Goal: Transaction & Acquisition: Obtain resource

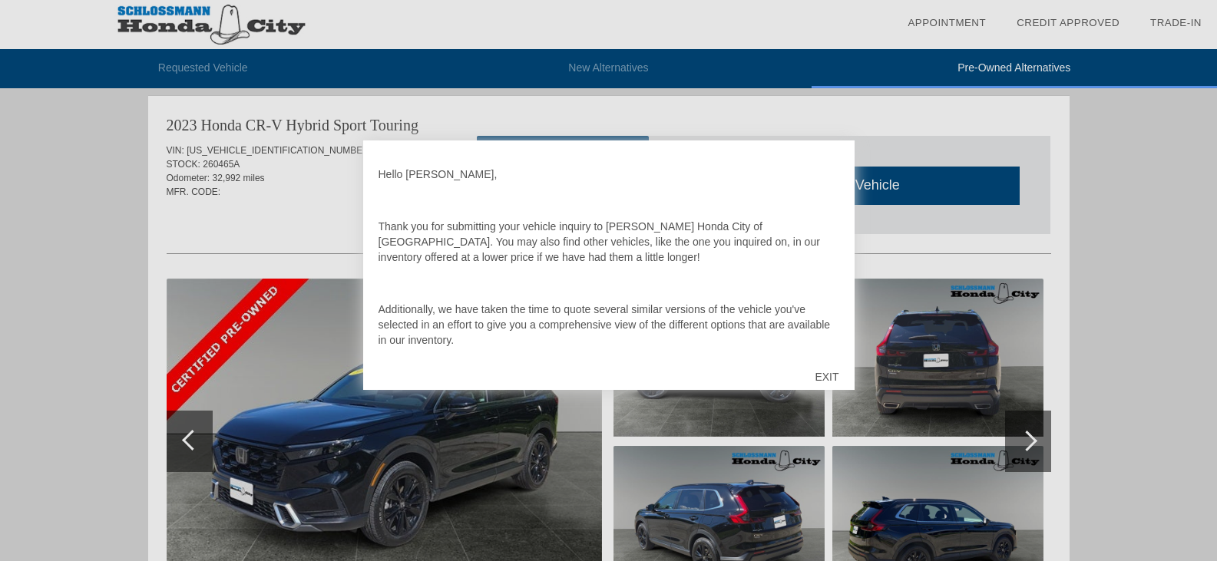
scroll to position [1341, 0]
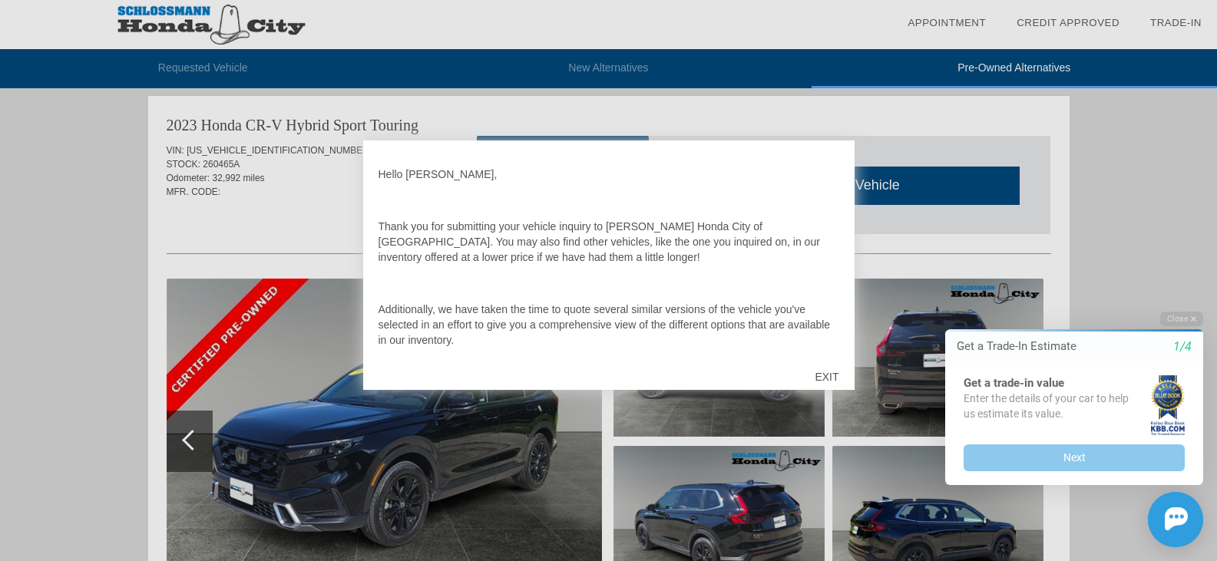
click at [830, 375] on div "EXIT" at bounding box center [826, 377] width 54 height 46
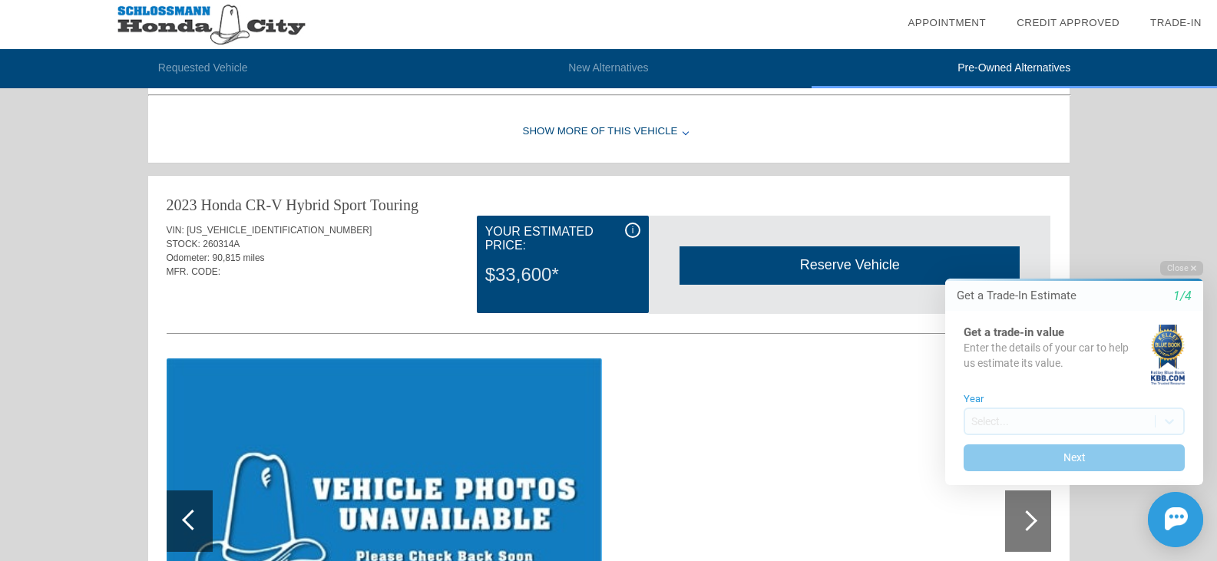
scroll to position [1878, 0]
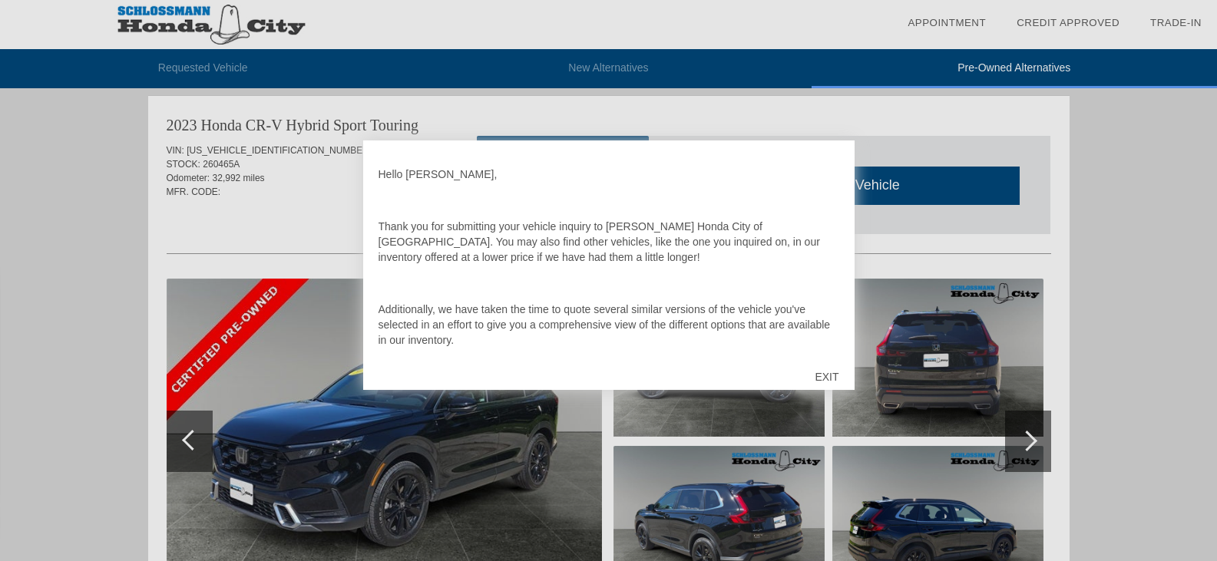
click at [837, 379] on div "EXIT" at bounding box center [826, 377] width 54 height 46
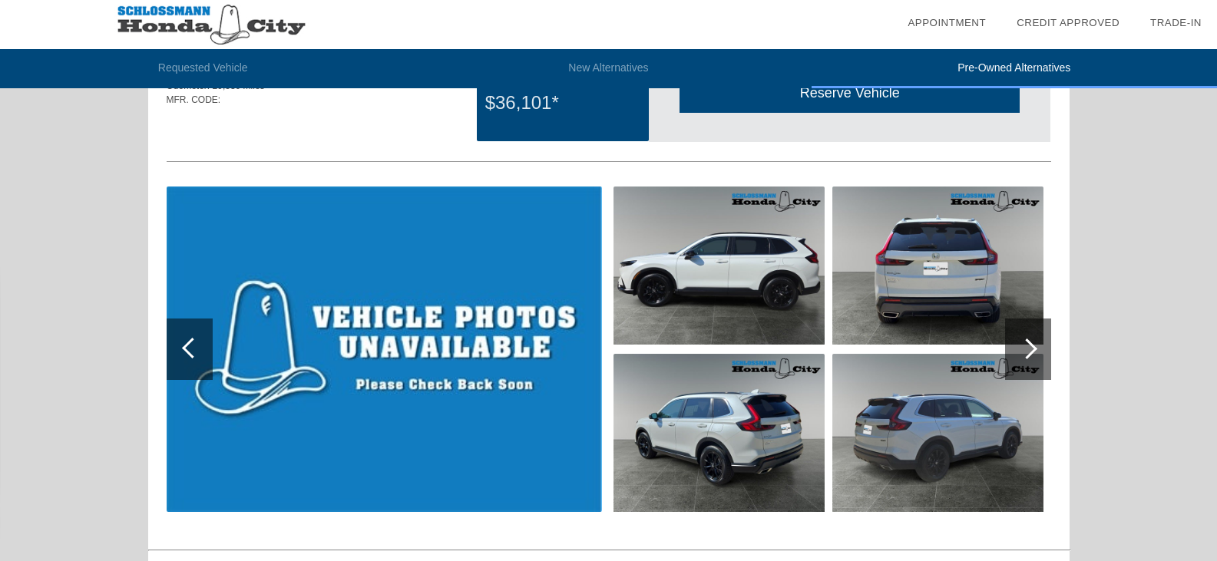
scroll to position [804, 0]
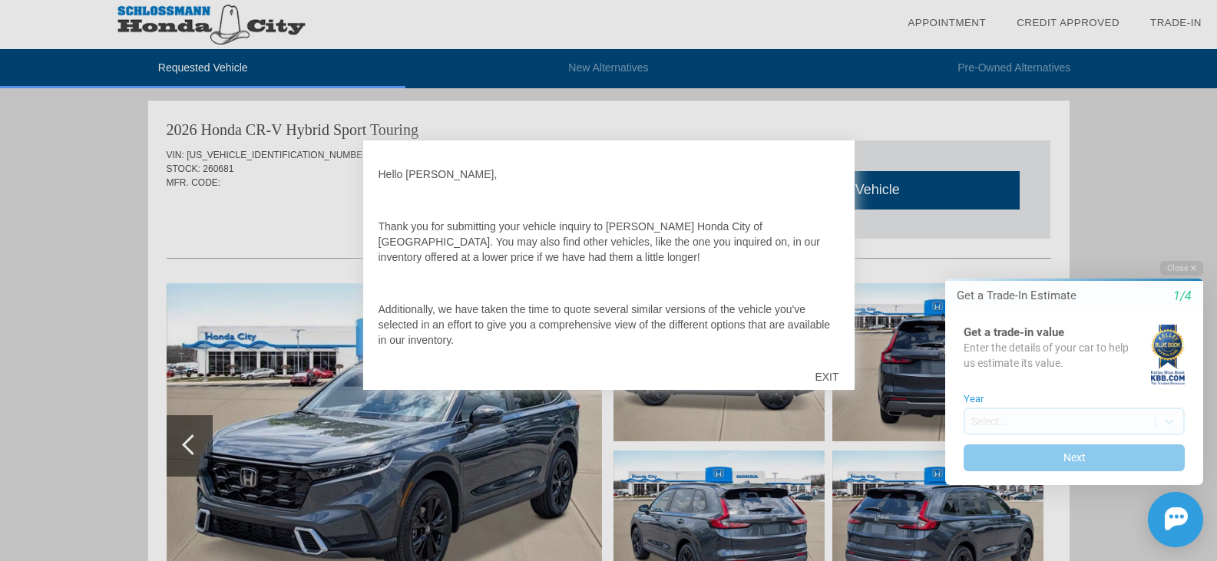
drag, startPoint x: 827, startPoint y: 380, endPoint x: 809, endPoint y: 357, distance: 29.5
click at [827, 379] on div "EXIT" at bounding box center [826, 377] width 54 height 46
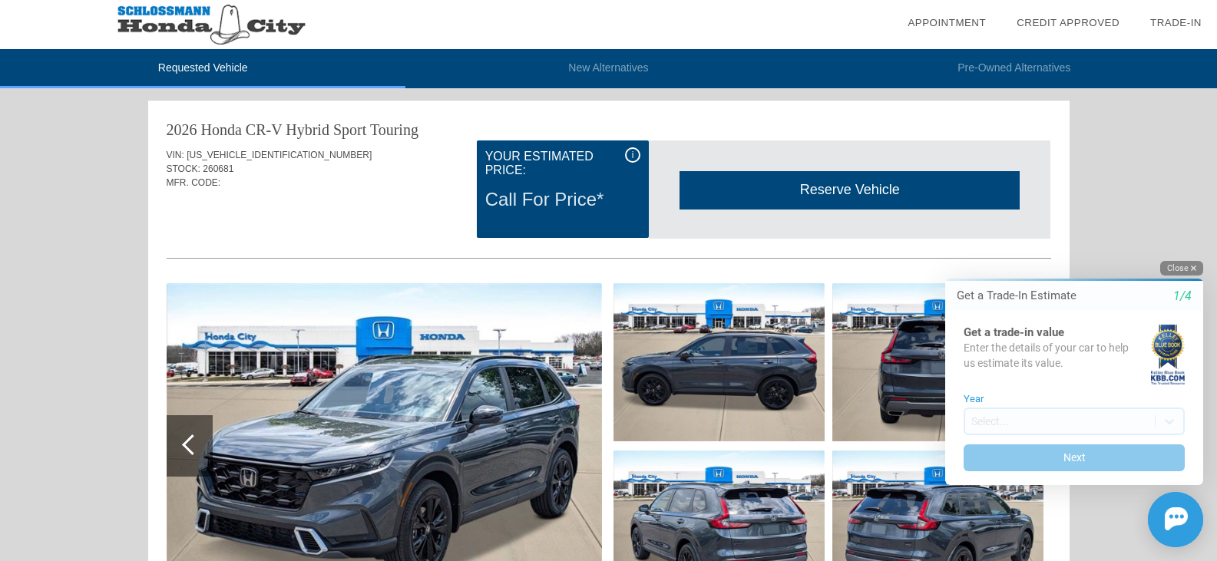
click at [1174, 266] on button "Close" at bounding box center [1181, 268] width 43 height 15
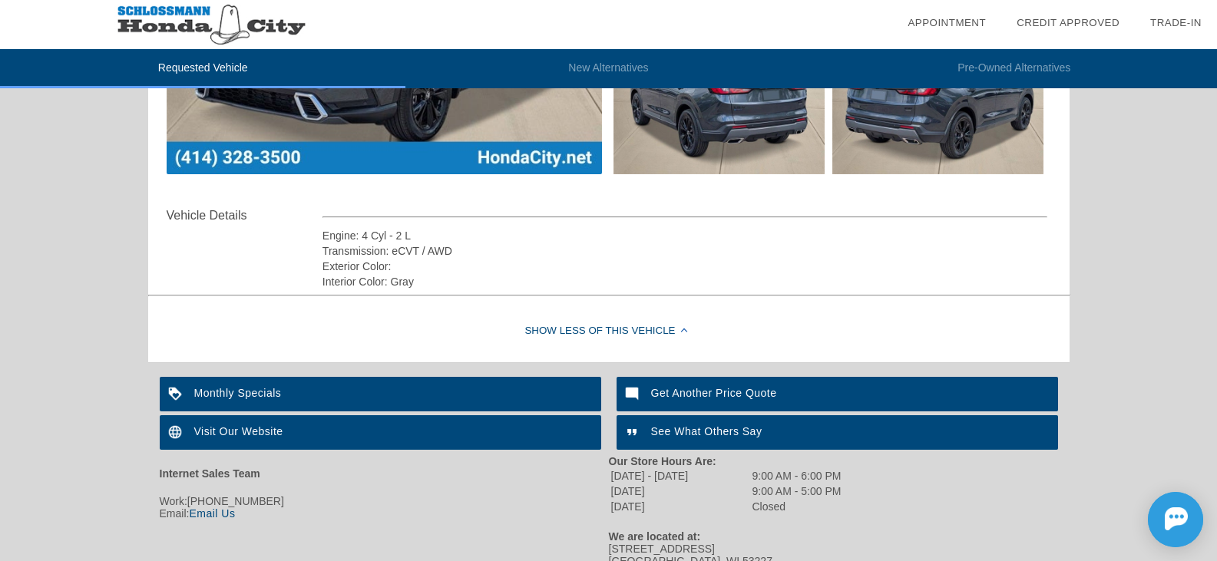
scroll to position [498, 0]
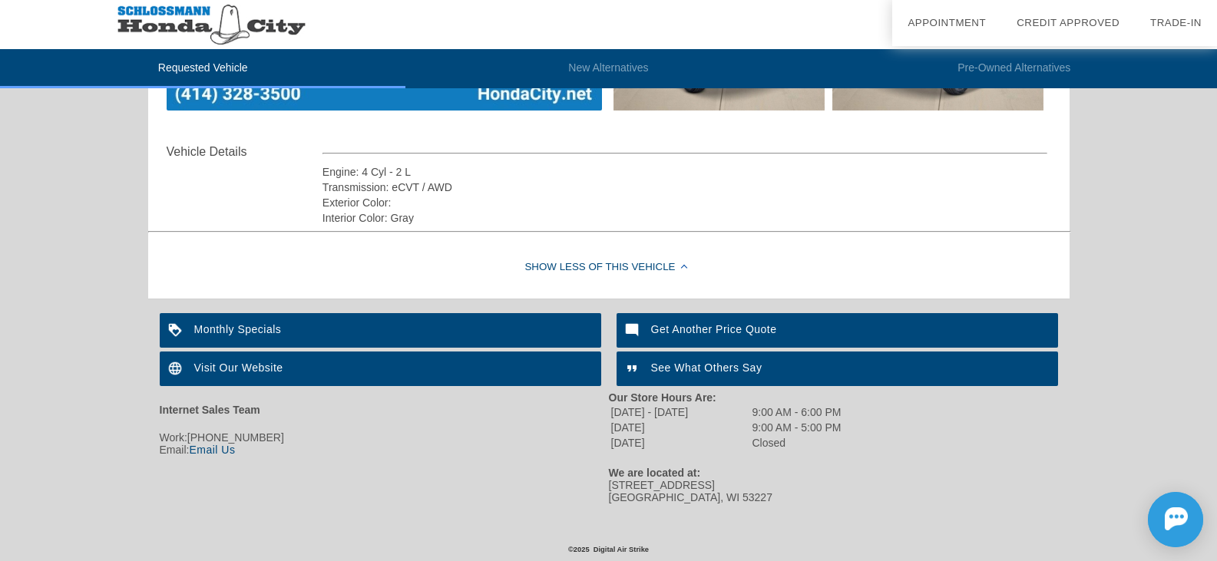
click at [268, 337] on div "Monthly Specials" at bounding box center [380, 330] width 441 height 35
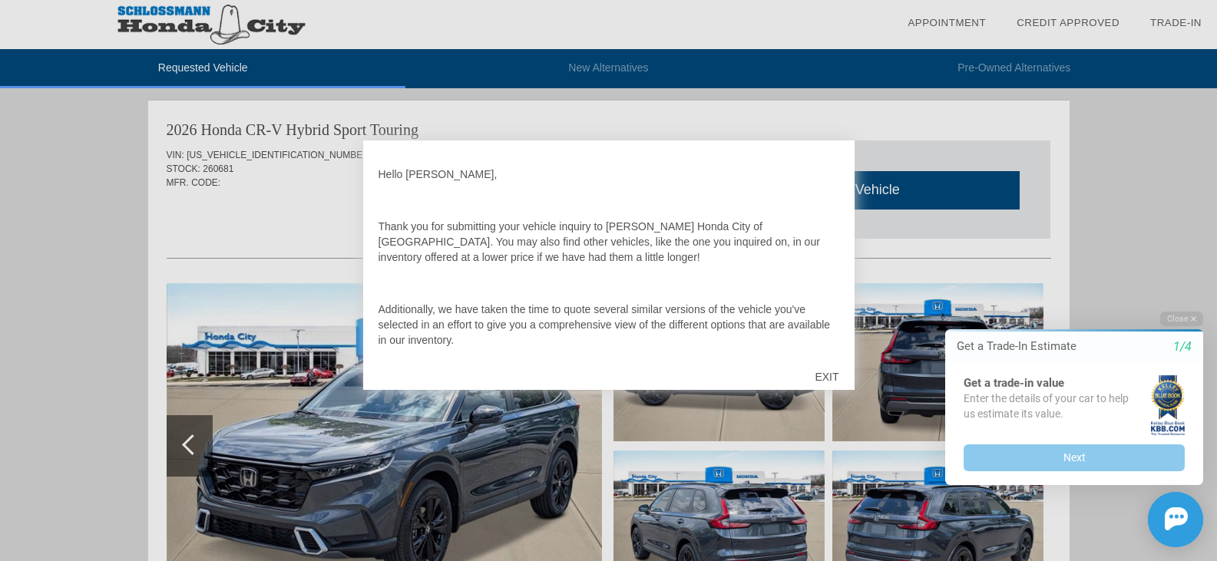
click at [824, 375] on div "EXIT" at bounding box center [826, 377] width 54 height 46
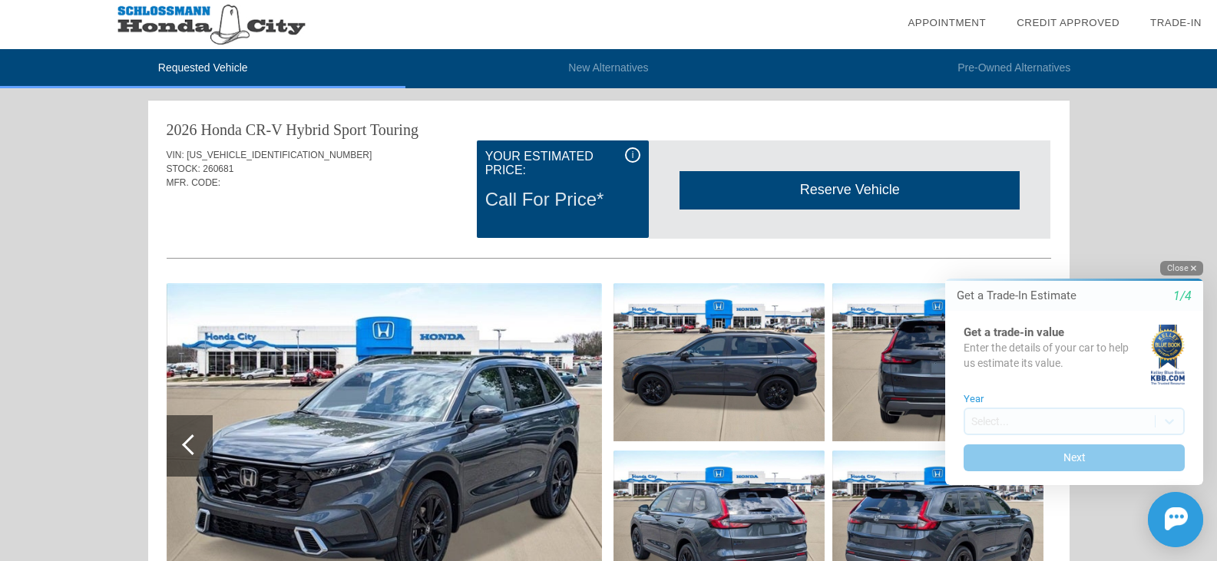
drag, startPoint x: 1186, startPoint y: 269, endPoint x: 2094, endPoint y: 516, distance: 941.0
click at [1186, 269] on button "Close" at bounding box center [1181, 268] width 43 height 15
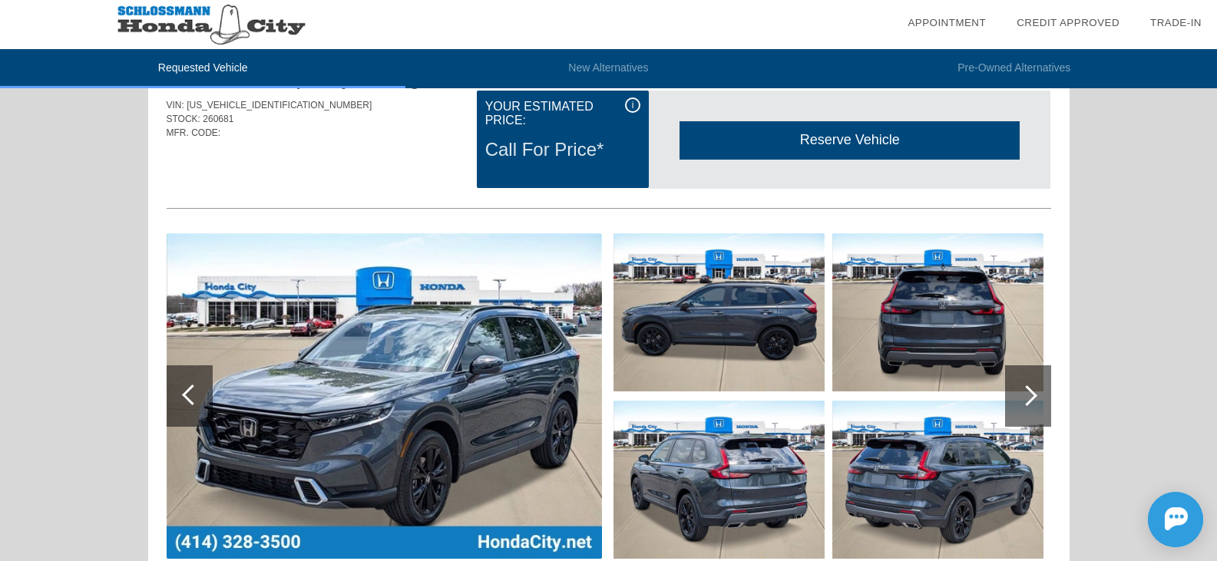
scroll to position [77, 0]
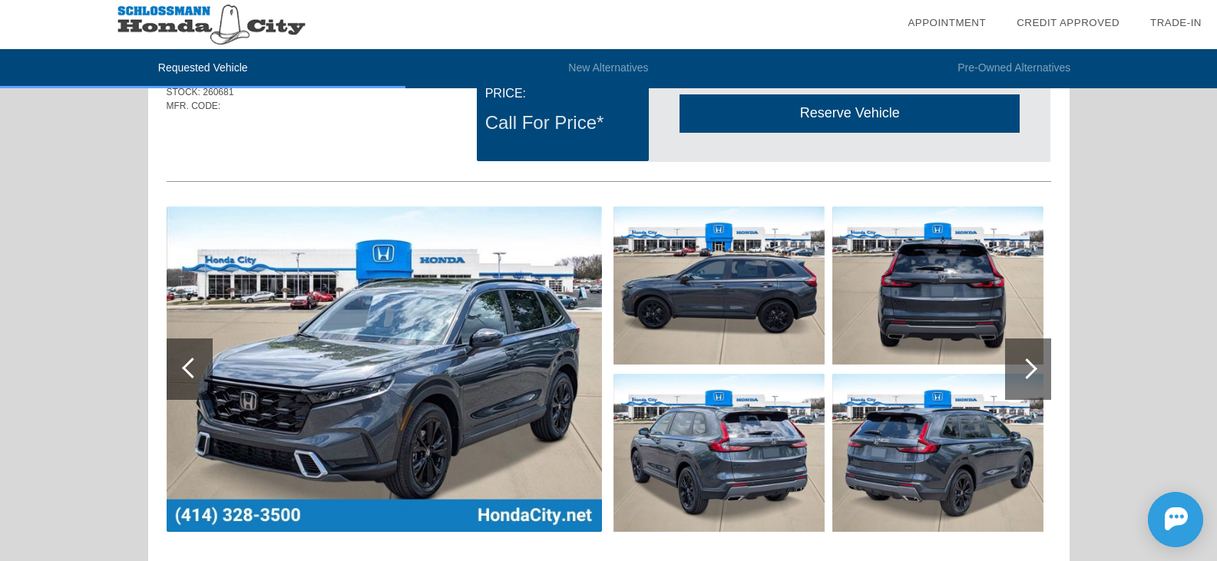
click at [340, 418] on img at bounding box center [384, 368] width 435 height 325
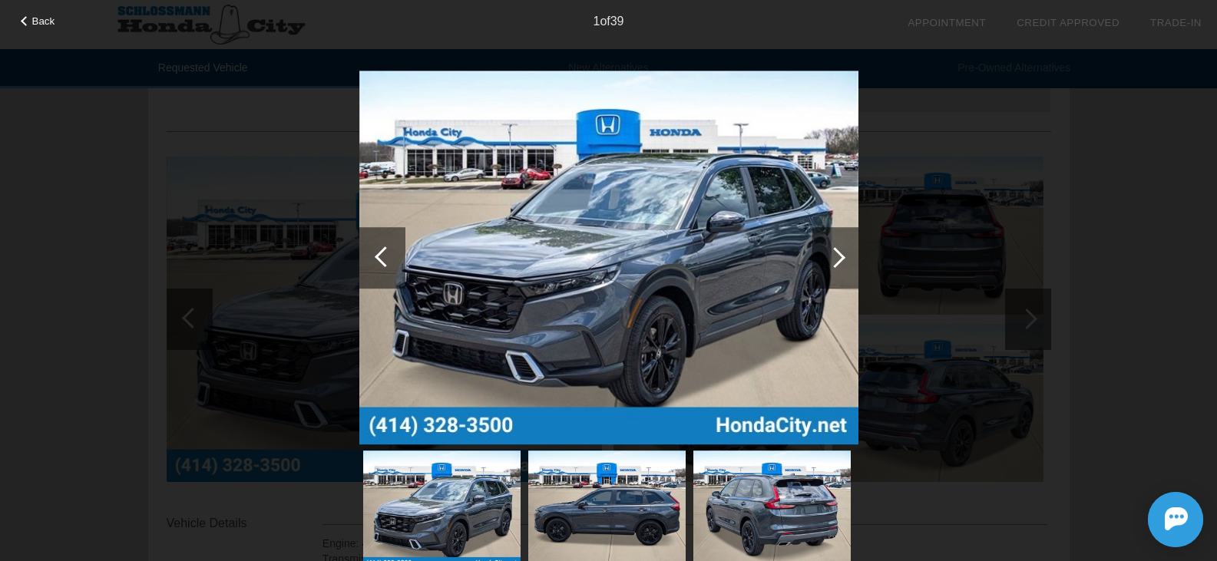
scroll to position [154, 0]
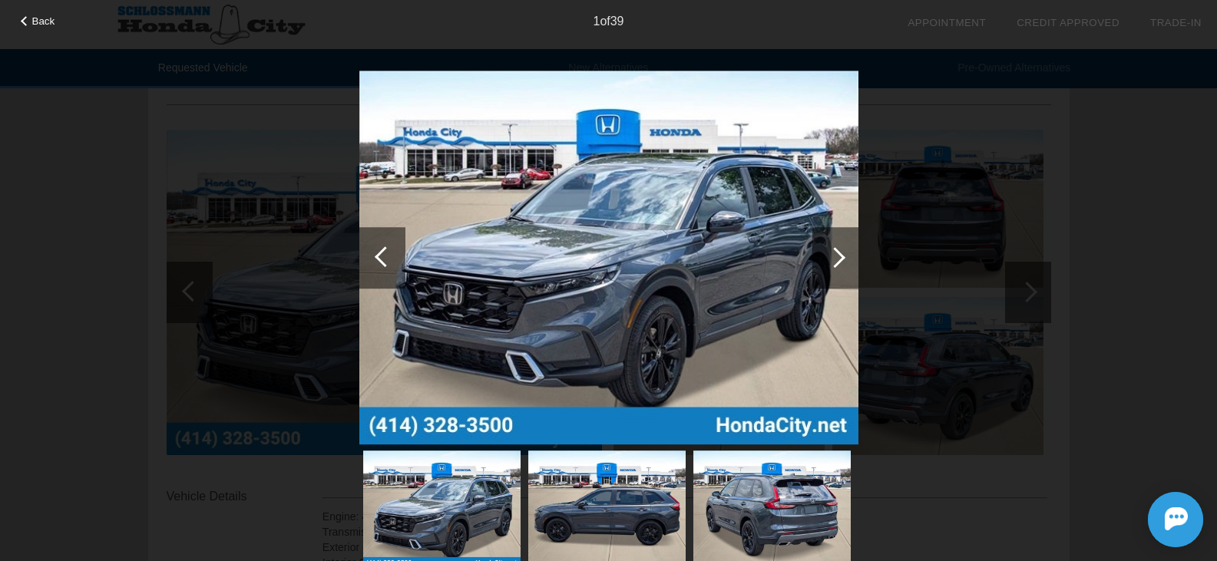
click at [843, 252] on div at bounding box center [835, 257] width 46 height 61
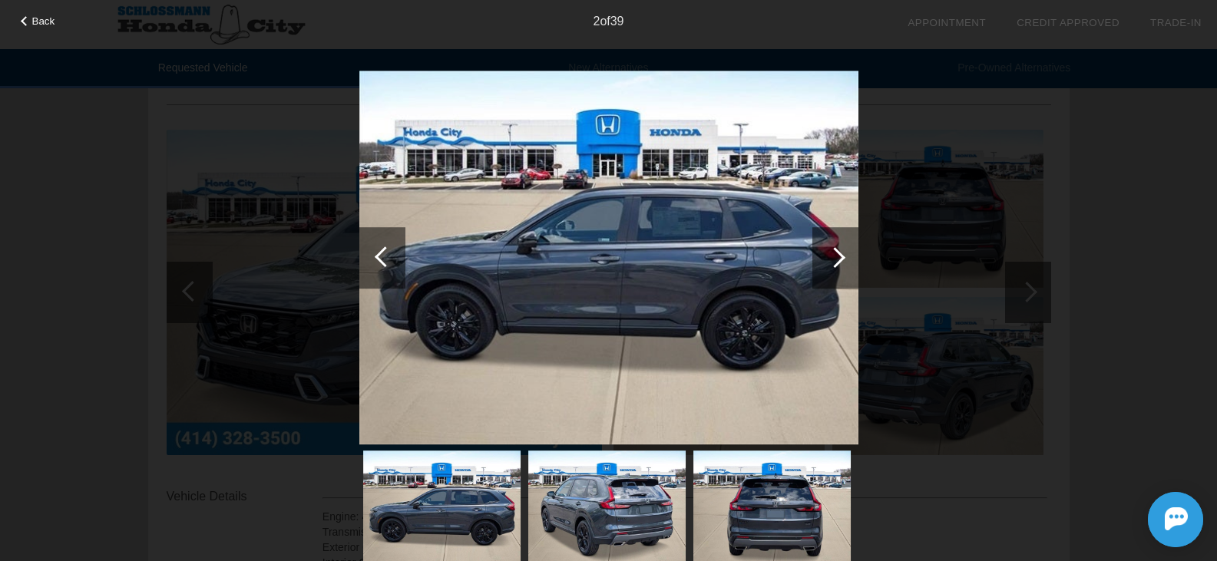
click at [845, 258] on div at bounding box center [835, 257] width 46 height 61
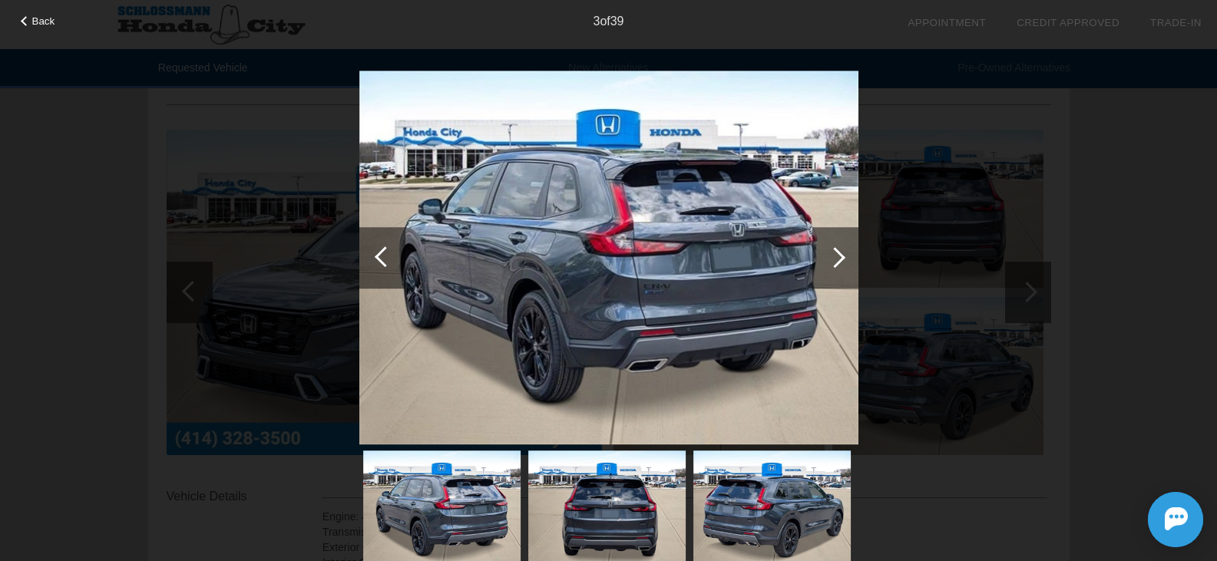
click at [845, 258] on div at bounding box center [835, 257] width 46 height 61
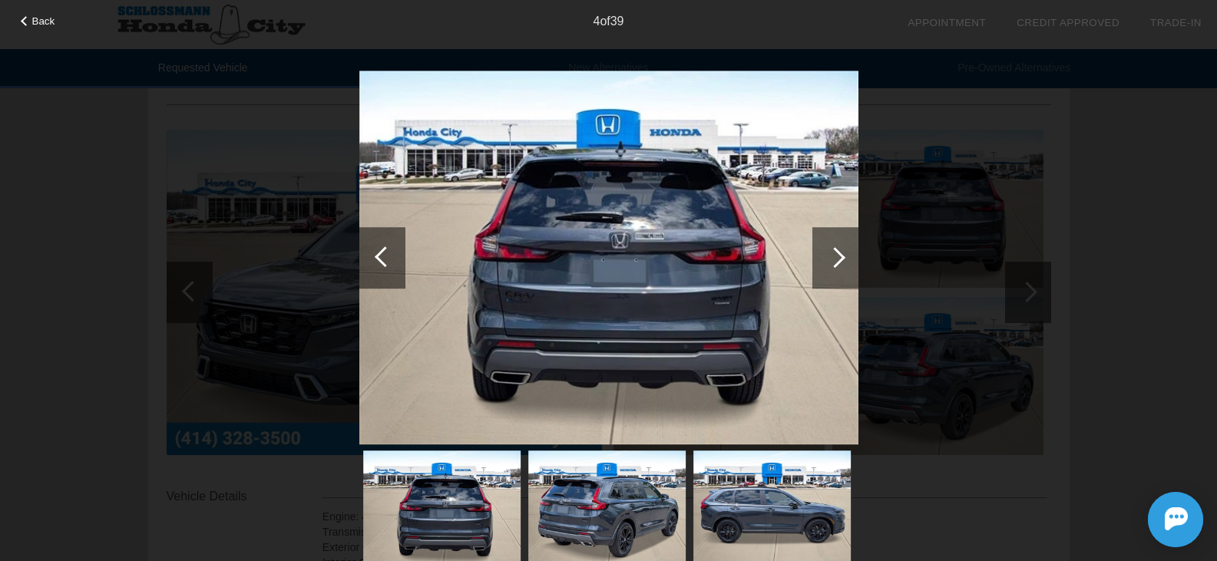
click at [845, 258] on div at bounding box center [835, 257] width 46 height 61
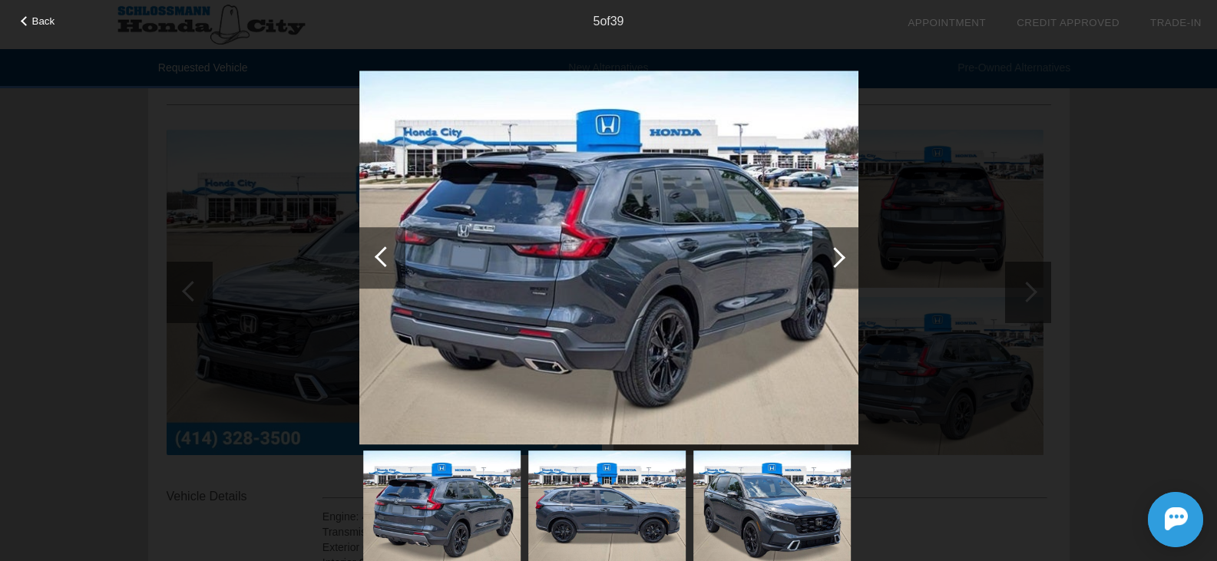
click at [845, 258] on div at bounding box center [835, 257] width 46 height 61
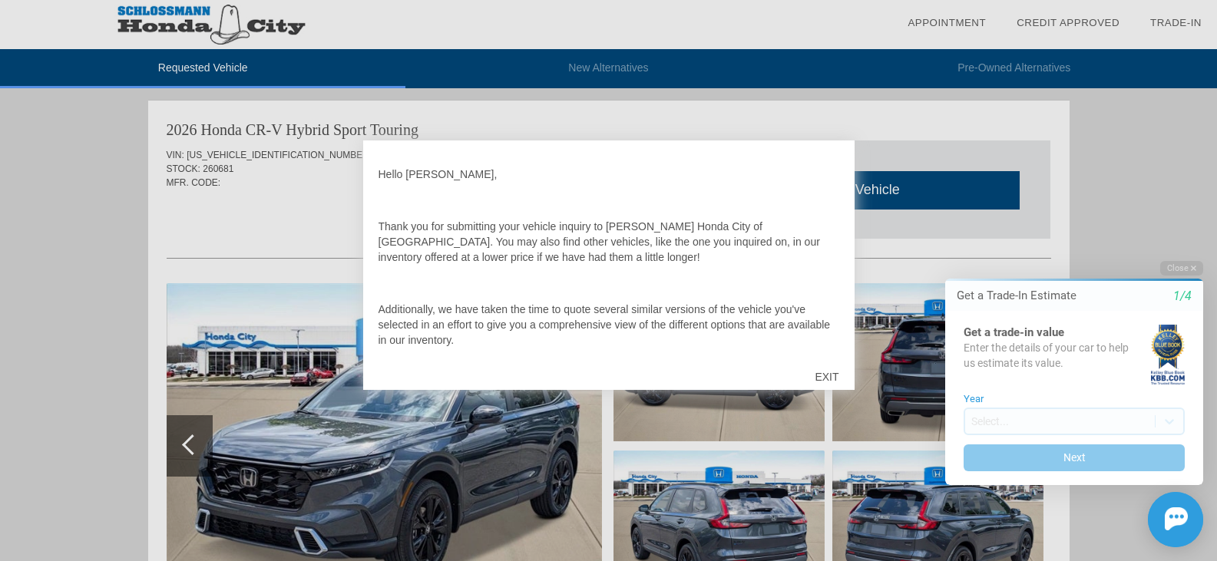
click at [824, 380] on div "EXIT" at bounding box center [826, 377] width 54 height 46
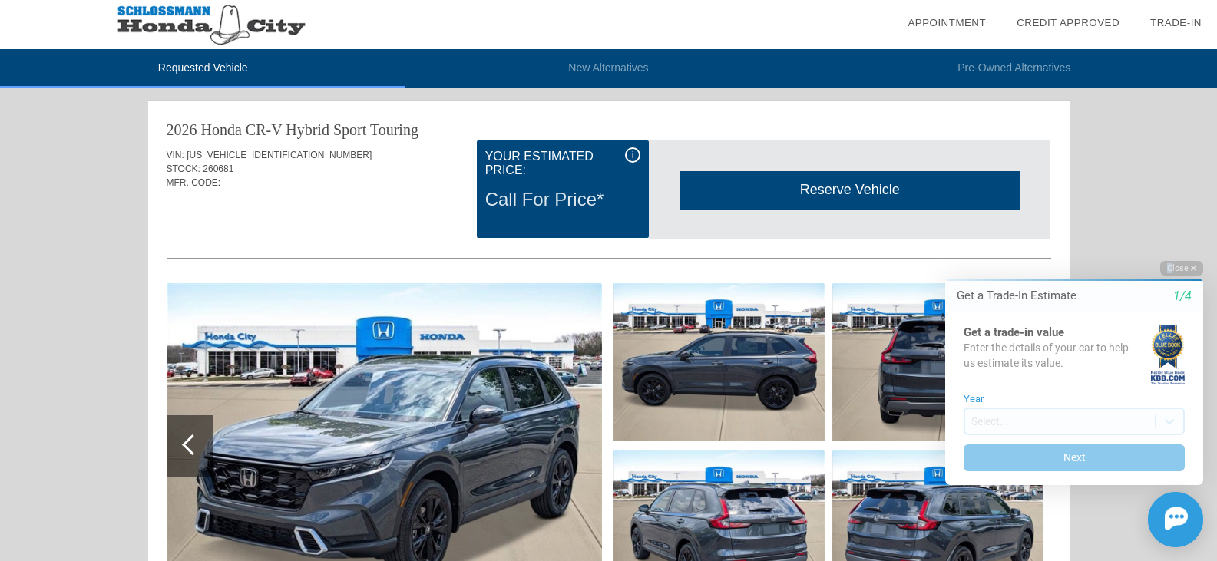
drag, startPoint x: 1170, startPoint y: 260, endPoint x: 1171, endPoint y: 269, distance: 8.6
click at [1171, 247] on html "Welcome! Get a Trade-In Estimate 1/4 Get a trade-in value Enter the details of …" at bounding box center [1065, 247] width 304 height 0
click at [1170, 269] on button "Close" at bounding box center [1181, 268] width 43 height 15
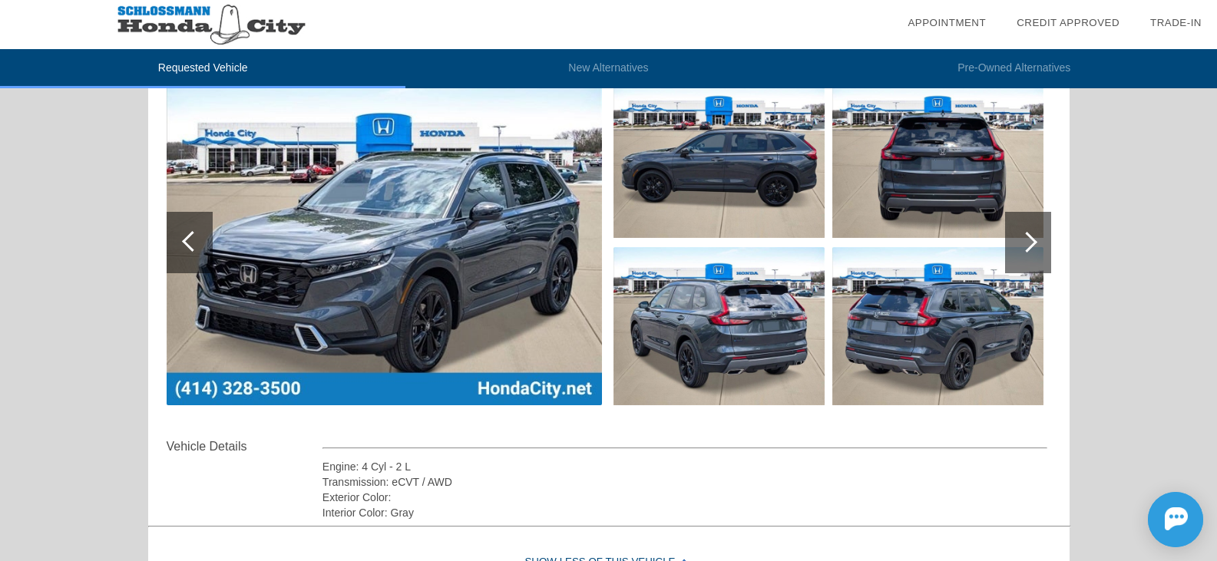
scroll to position [191, 0]
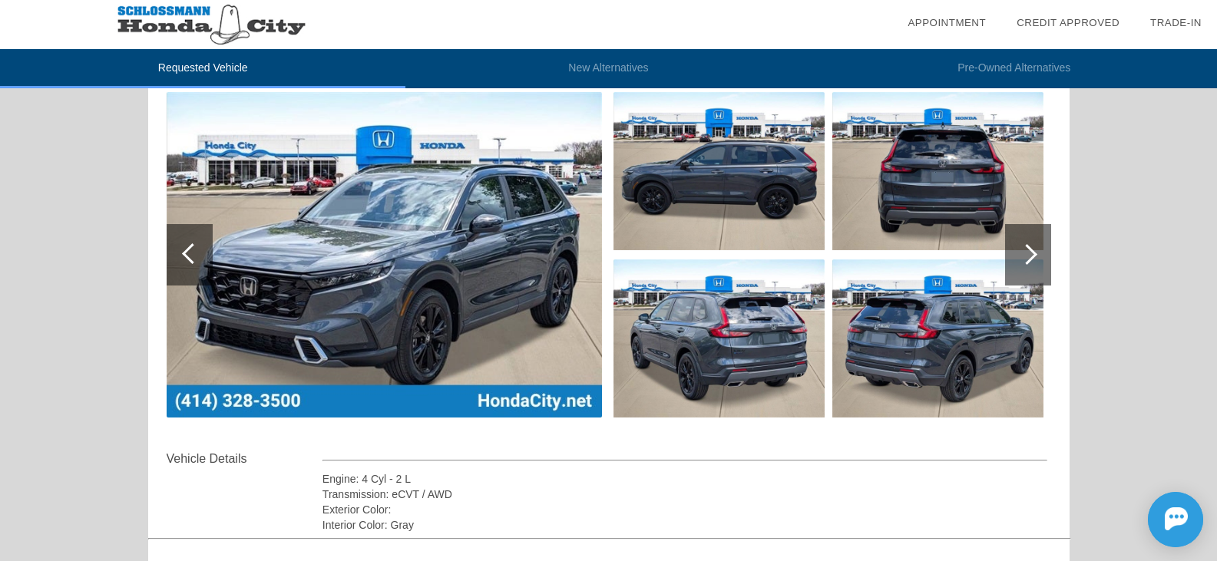
click at [1038, 249] on div at bounding box center [1028, 254] width 46 height 61
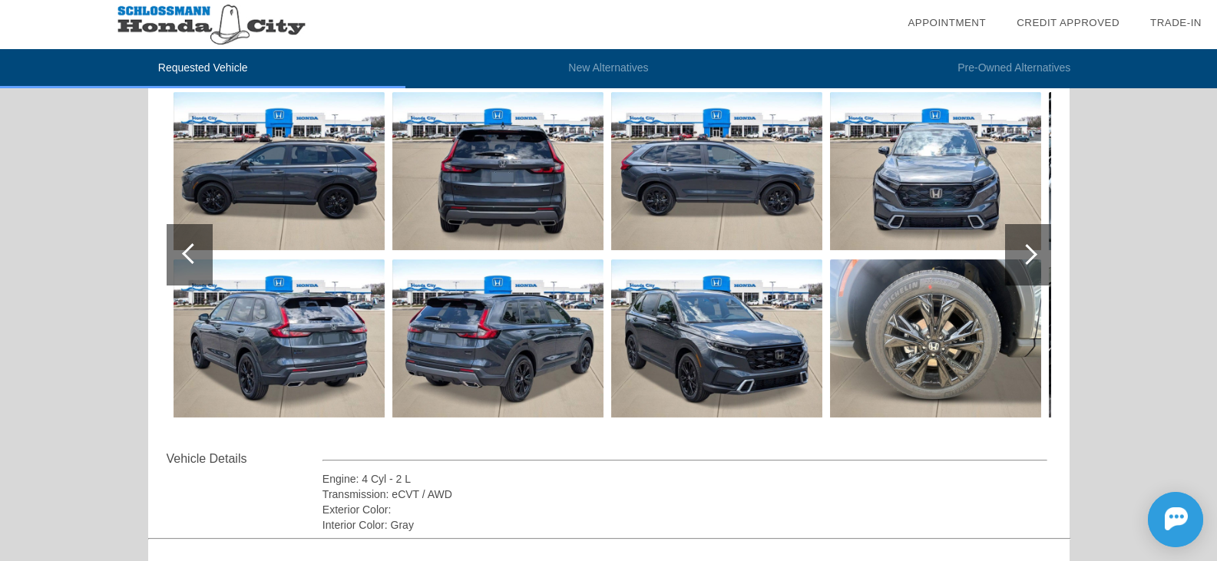
click at [1035, 256] on div at bounding box center [1026, 254] width 21 height 21
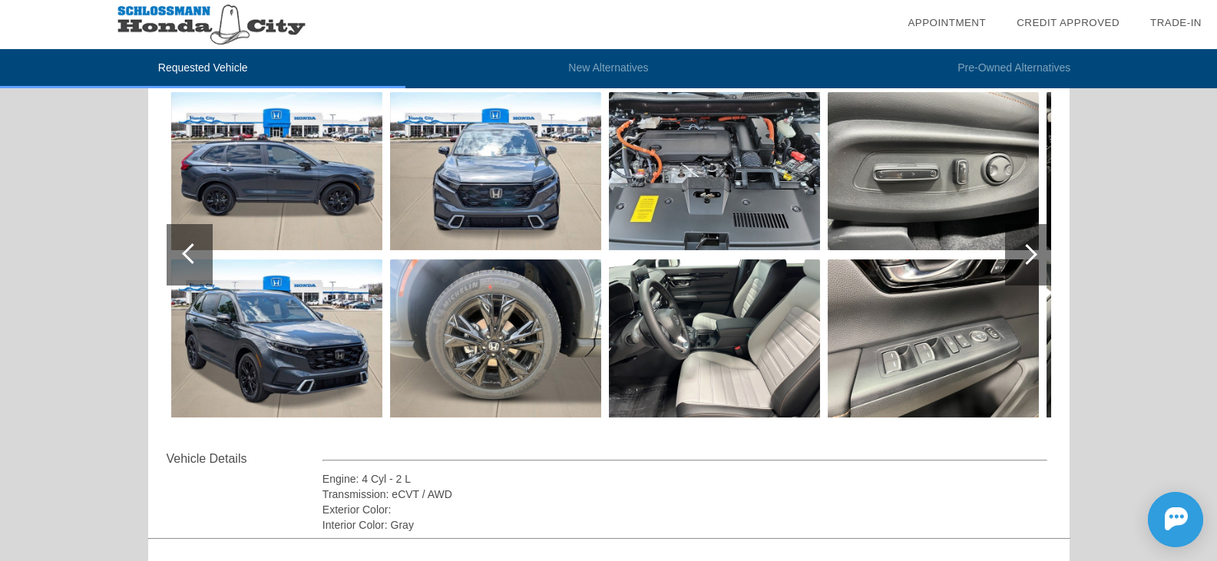
click at [976, 189] on img at bounding box center [932, 171] width 211 height 158
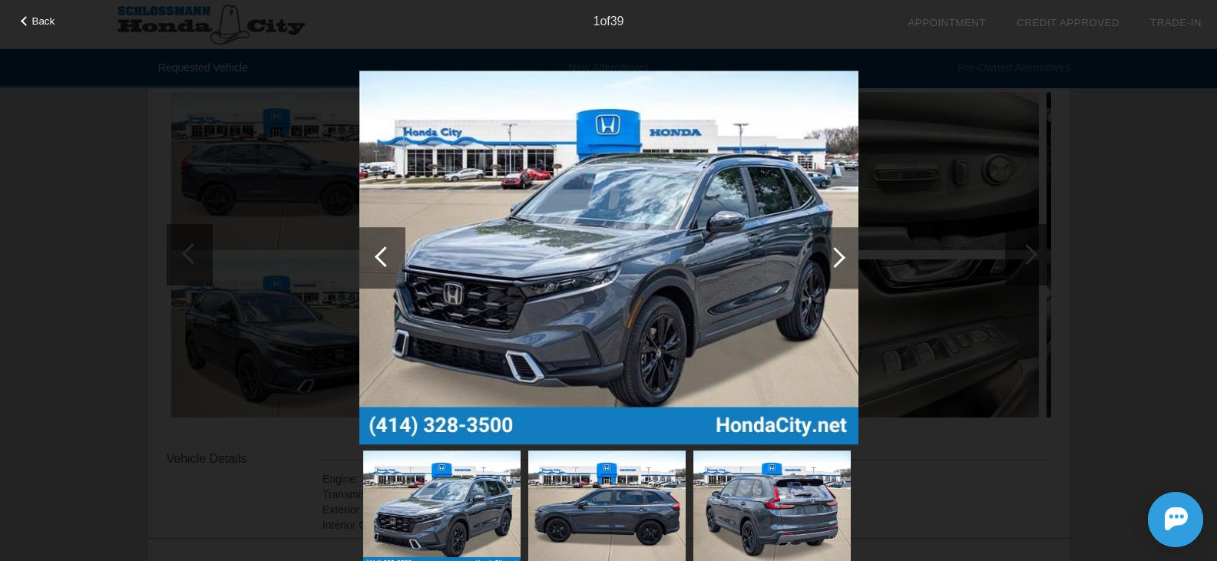
click at [841, 255] on div at bounding box center [834, 257] width 21 height 21
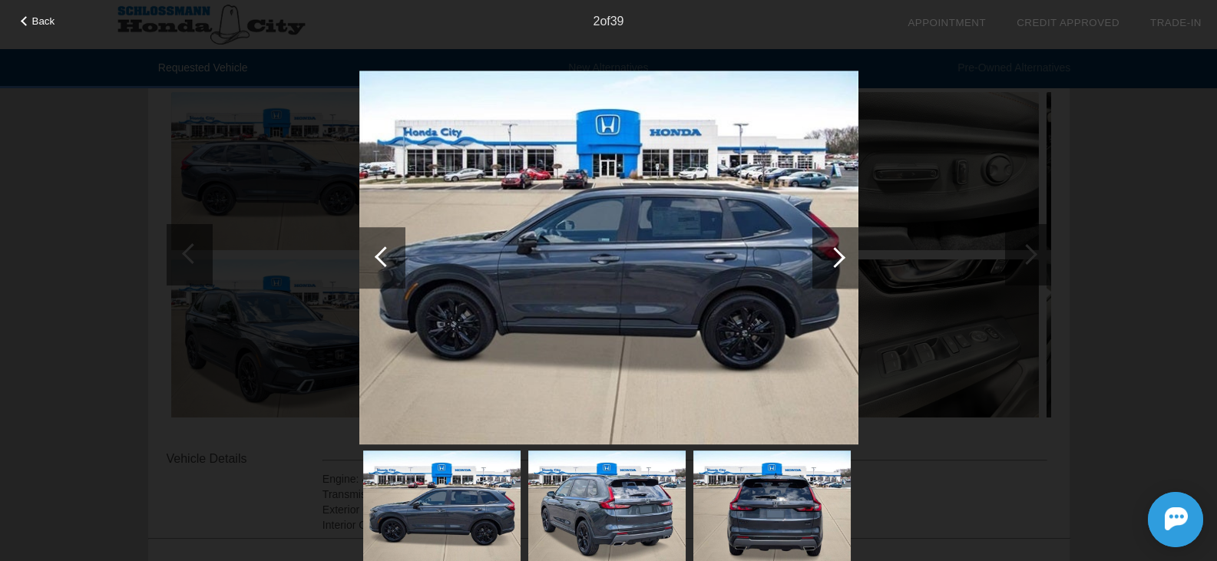
click at [841, 254] on div at bounding box center [834, 257] width 21 height 21
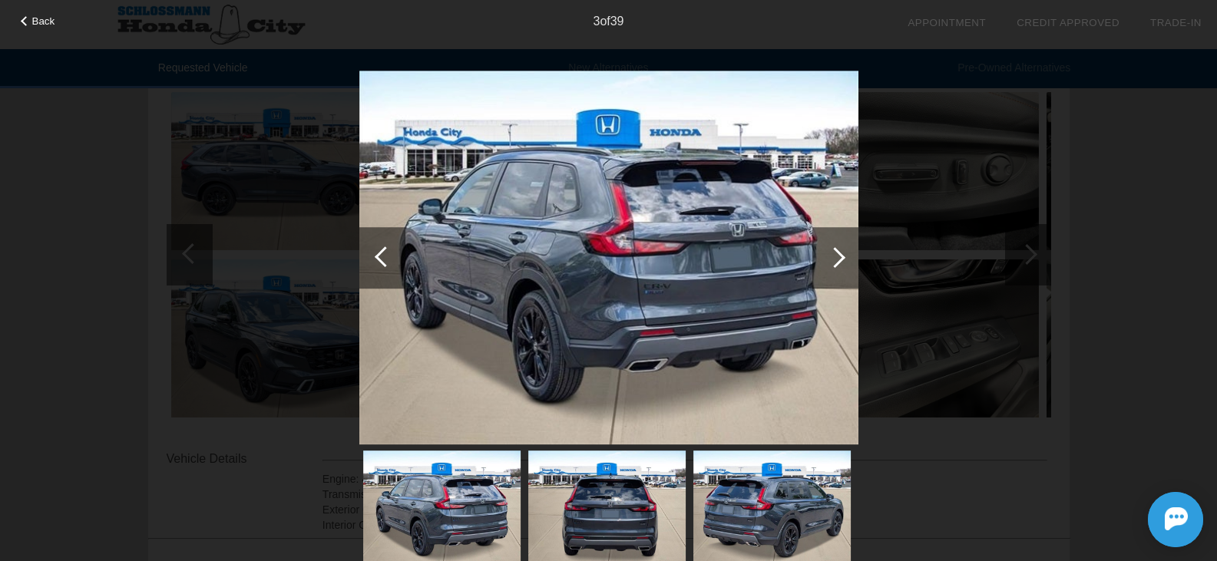
click at [841, 254] on div at bounding box center [834, 257] width 21 height 21
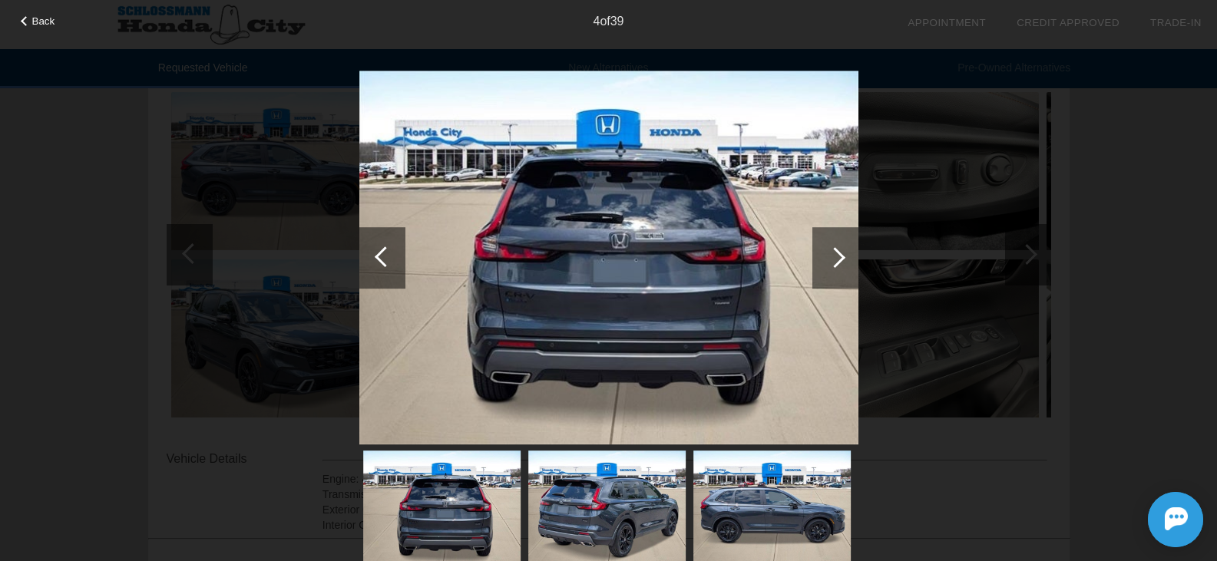
click at [841, 254] on div at bounding box center [834, 257] width 21 height 21
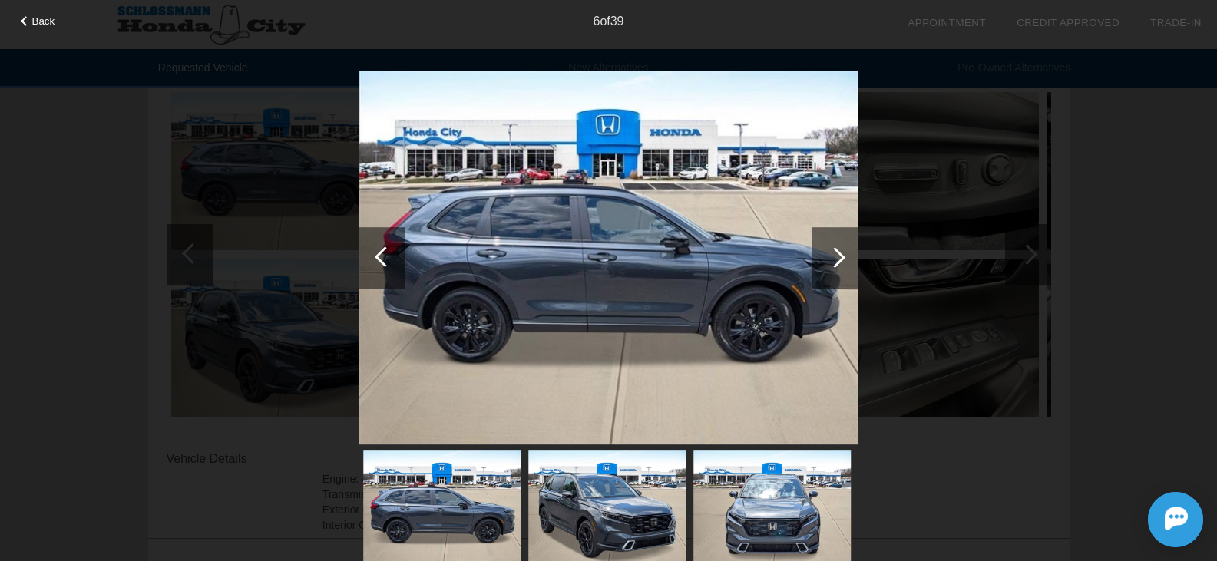
click at [840, 254] on div at bounding box center [834, 257] width 21 height 21
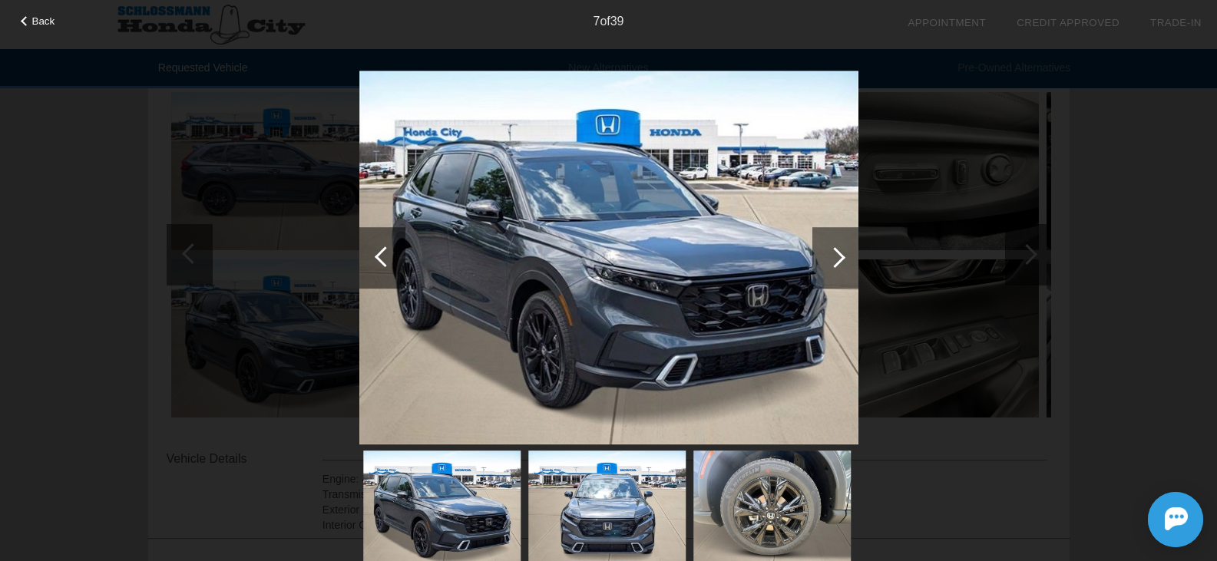
click at [837, 254] on div at bounding box center [834, 257] width 21 height 21
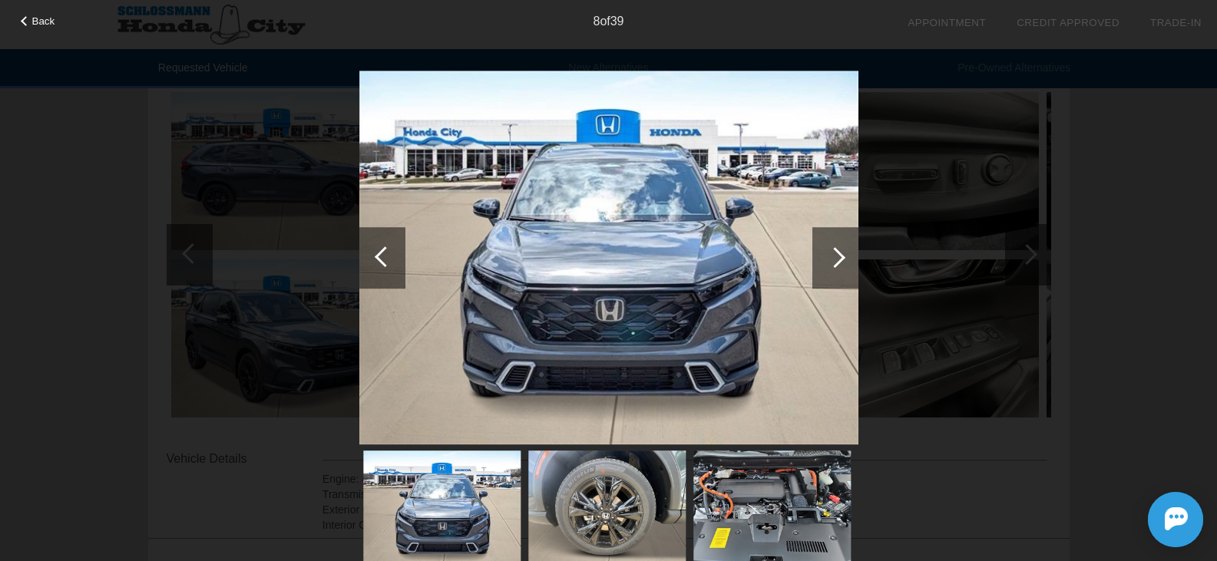
click at [837, 254] on div at bounding box center [834, 257] width 21 height 21
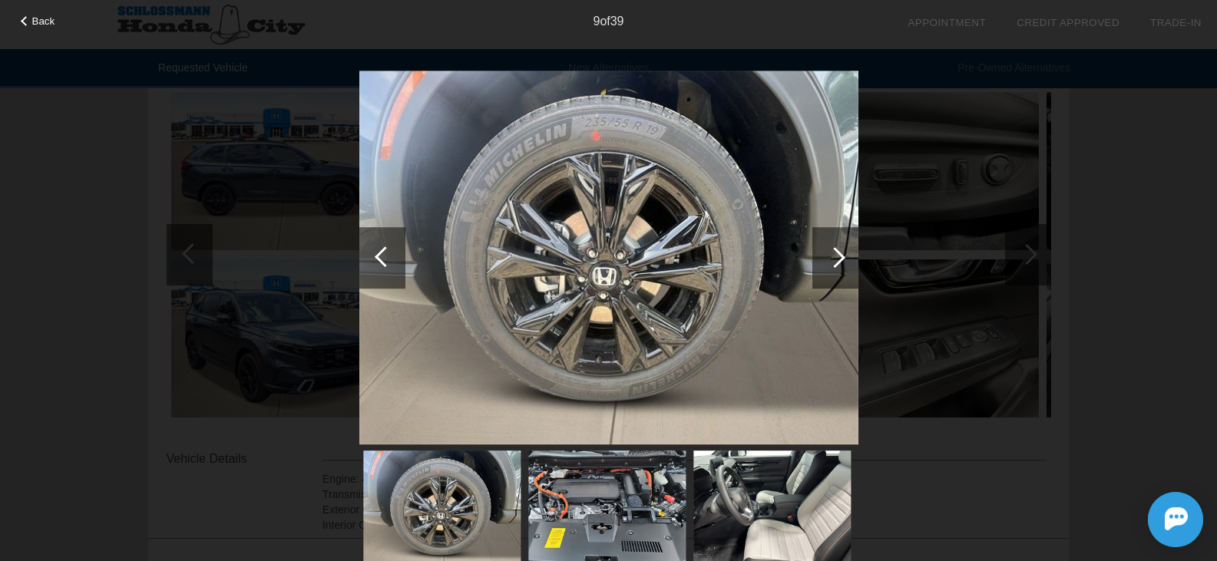
click at [837, 254] on div at bounding box center [834, 257] width 21 height 21
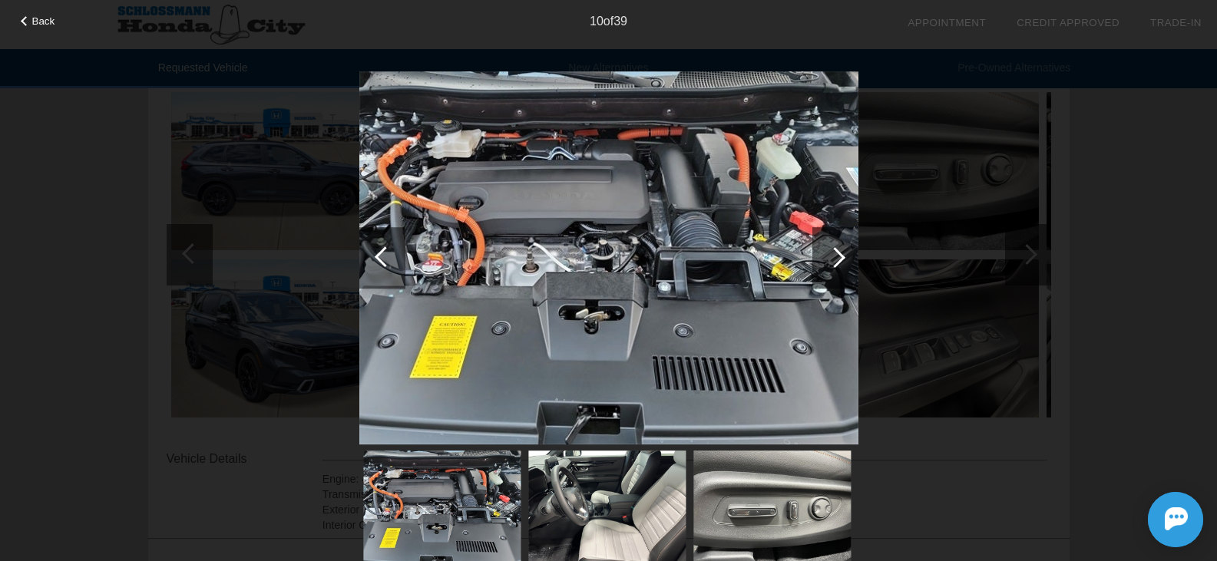
click at [837, 254] on div at bounding box center [834, 257] width 21 height 21
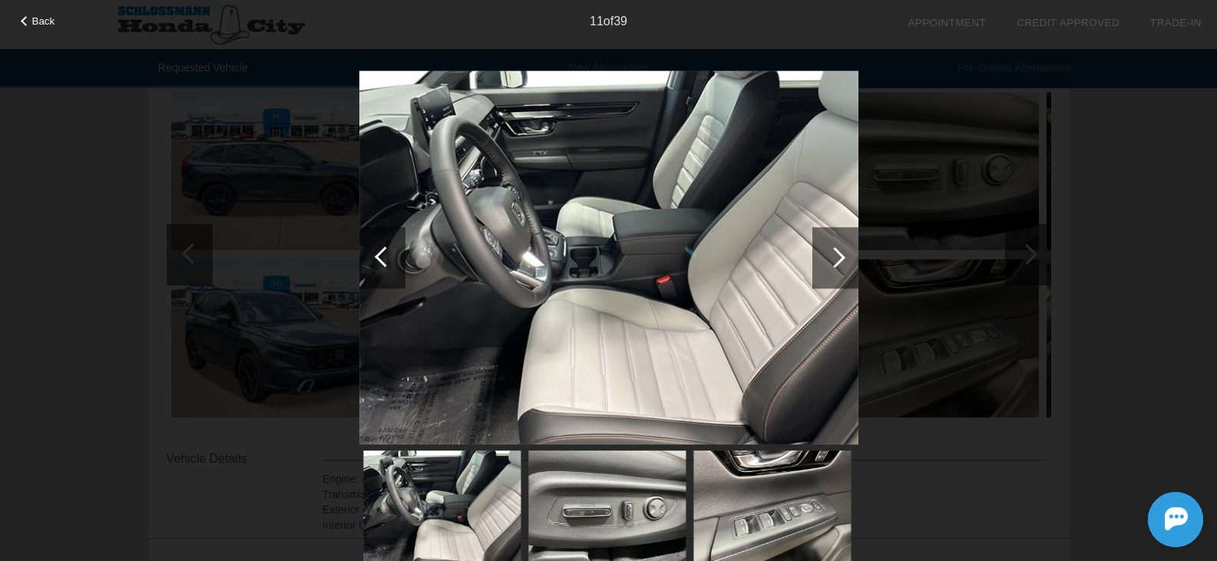
click at [837, 254] on div at bounding box center [834, 257] width 21 height 21
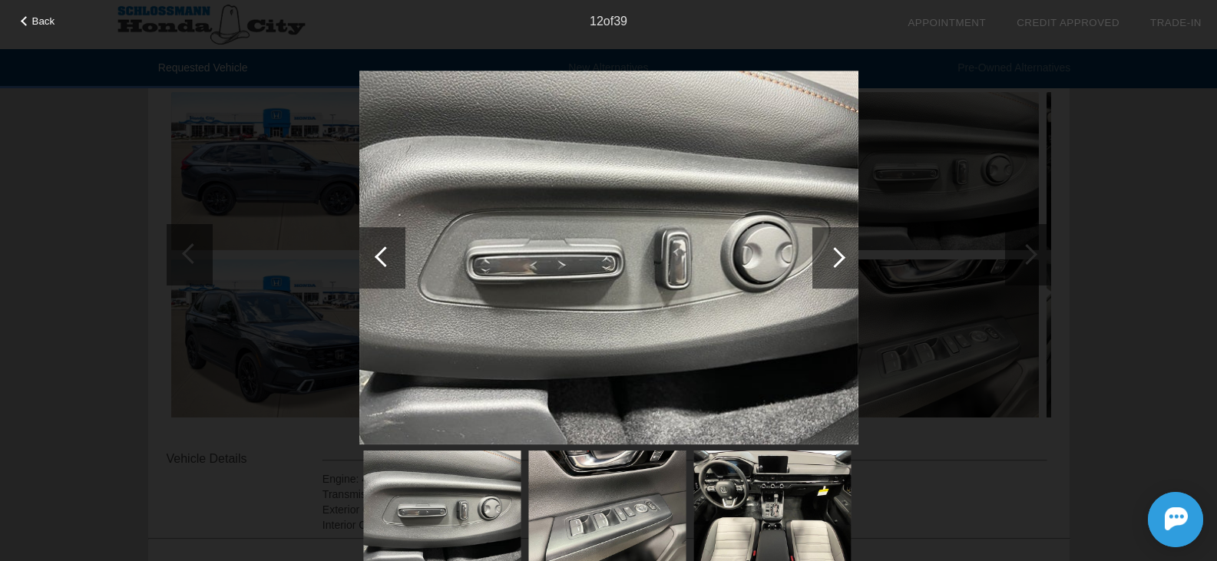
click at [837, 254] on div at bounding box center [834, 257] width 21 height 21
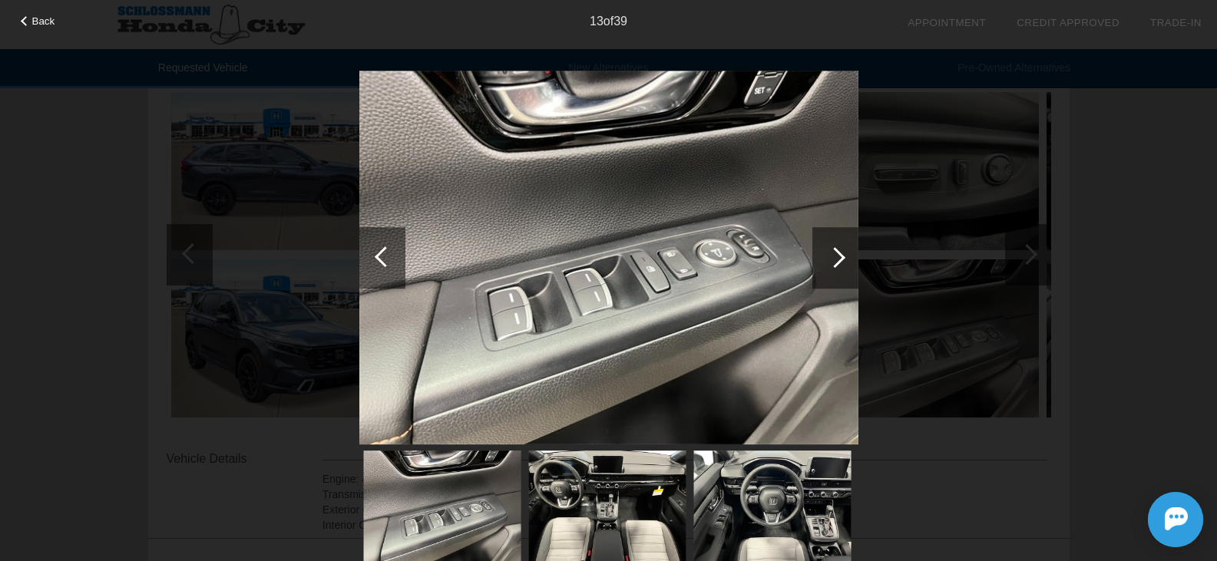
click at [837, 254] on div at bounding box center [834, 257] width 21 height 21
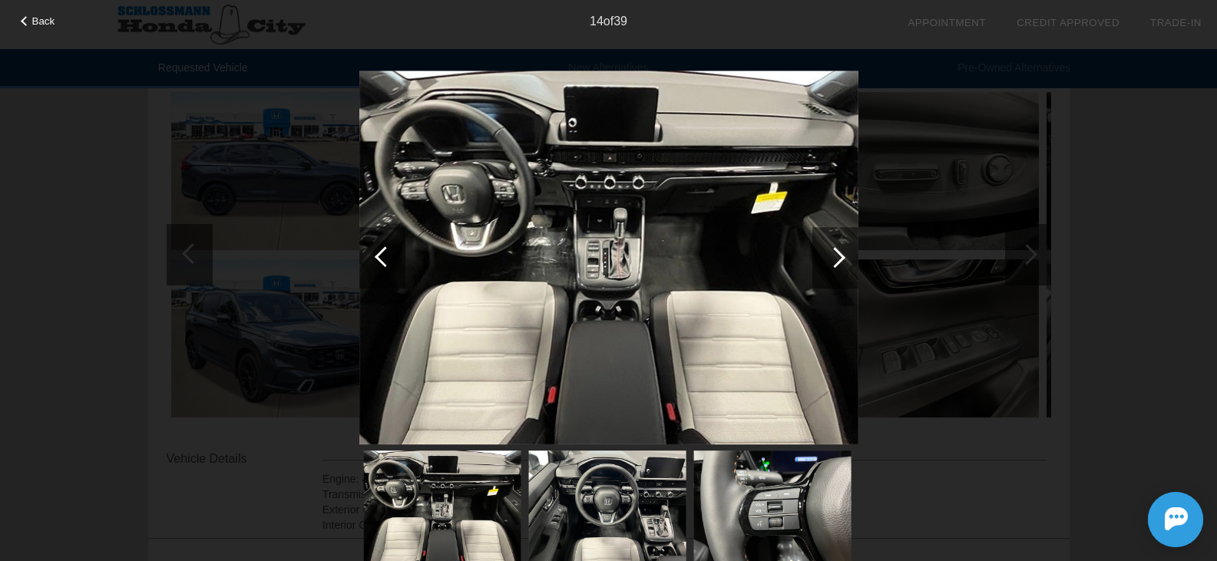
click at [837, 253] on div at bounding box center [834, 257] width 21 height 21
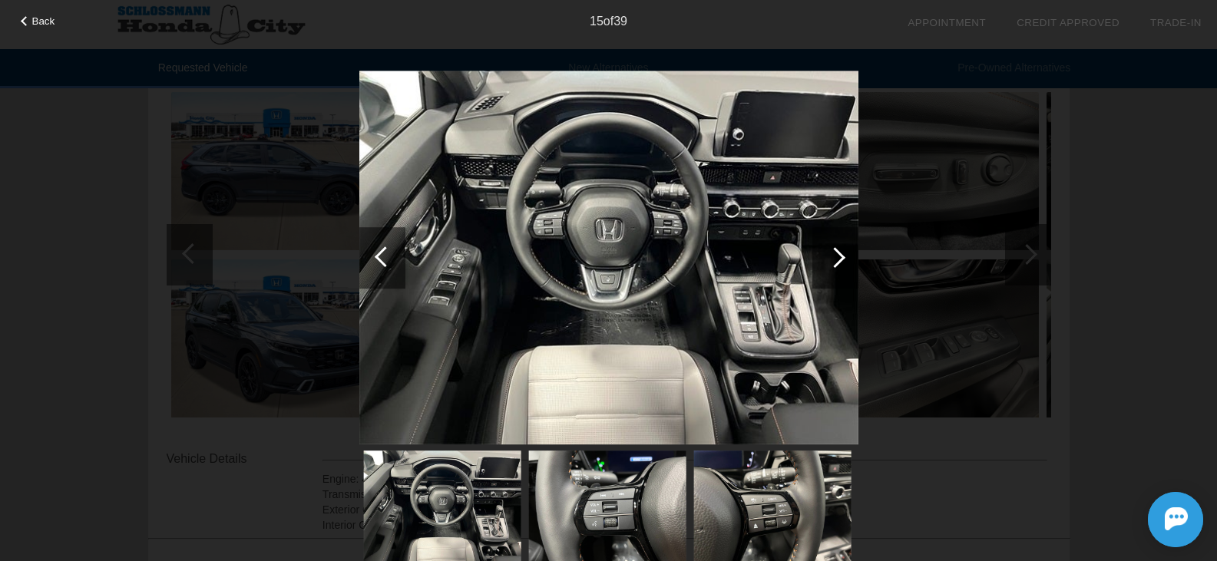
click at [837, 253] on div at bounding box center [834, 257] width 21 height 21
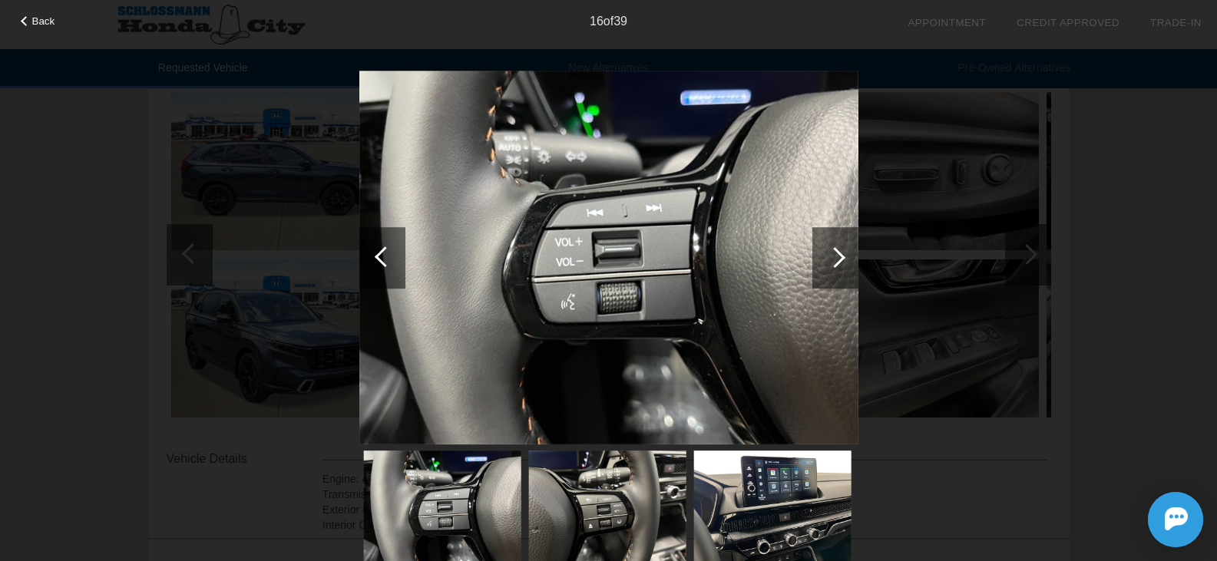
click at [837, 253] on div at bounding box center [834, 257] width 21 height 21
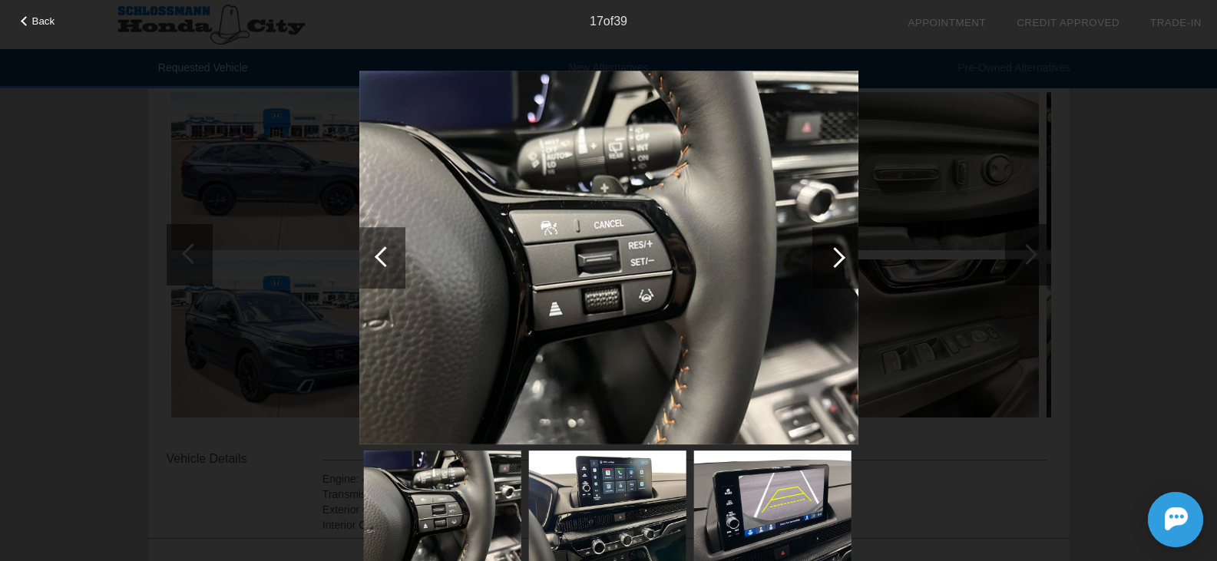
click at [837, 253] on div at bounding box center [834, 257] width 21 height 21
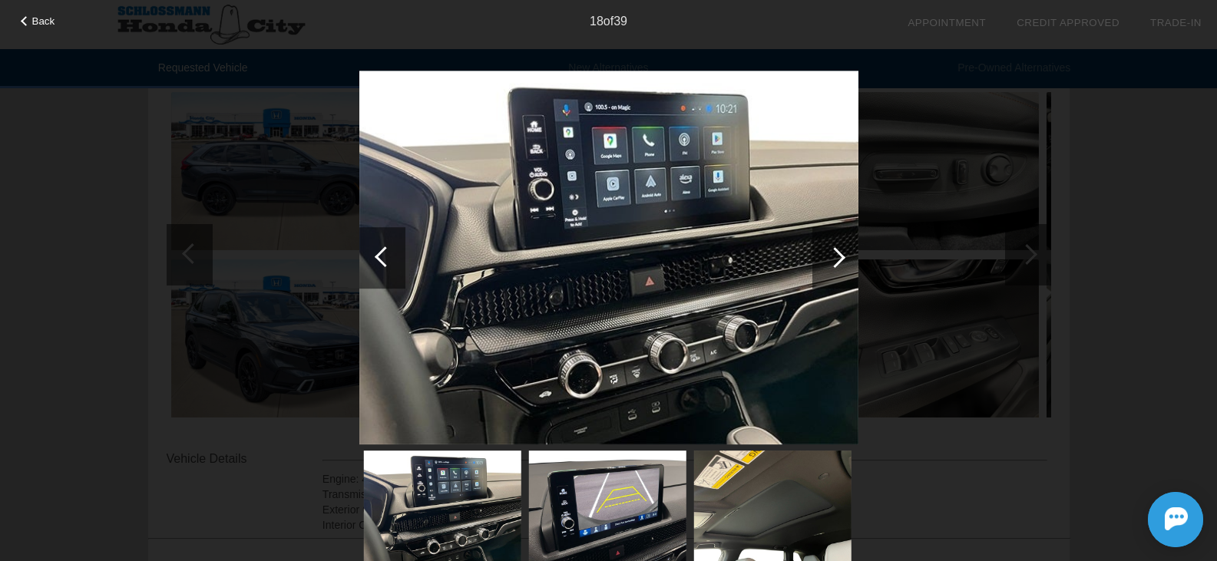
click at [837, 253] on div at bounding box center [834, 257] width 21 height 21
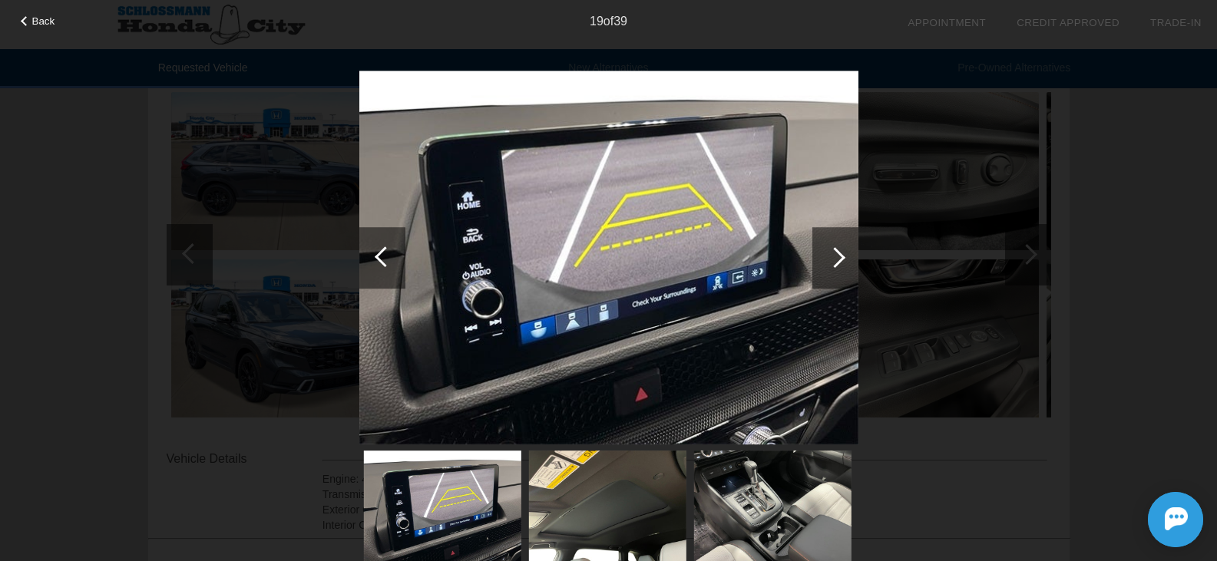
click at [839, 253] on div at bounding box center [834, 257] width 21 height 21
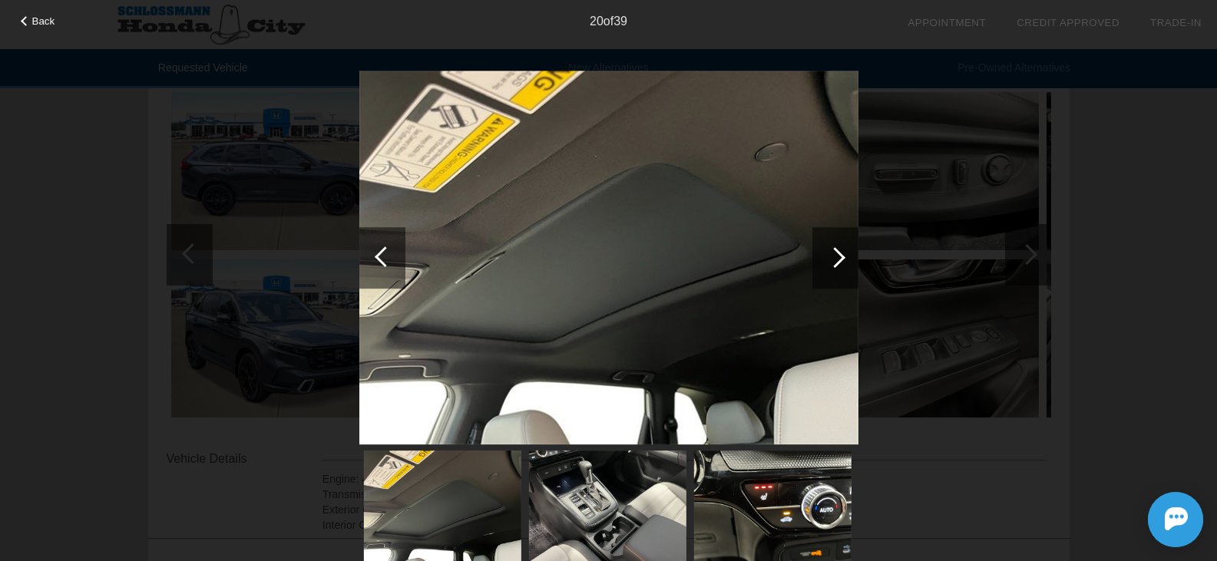
click at [840, 253] on div at bounding box center [834, 257] width 21 height 21
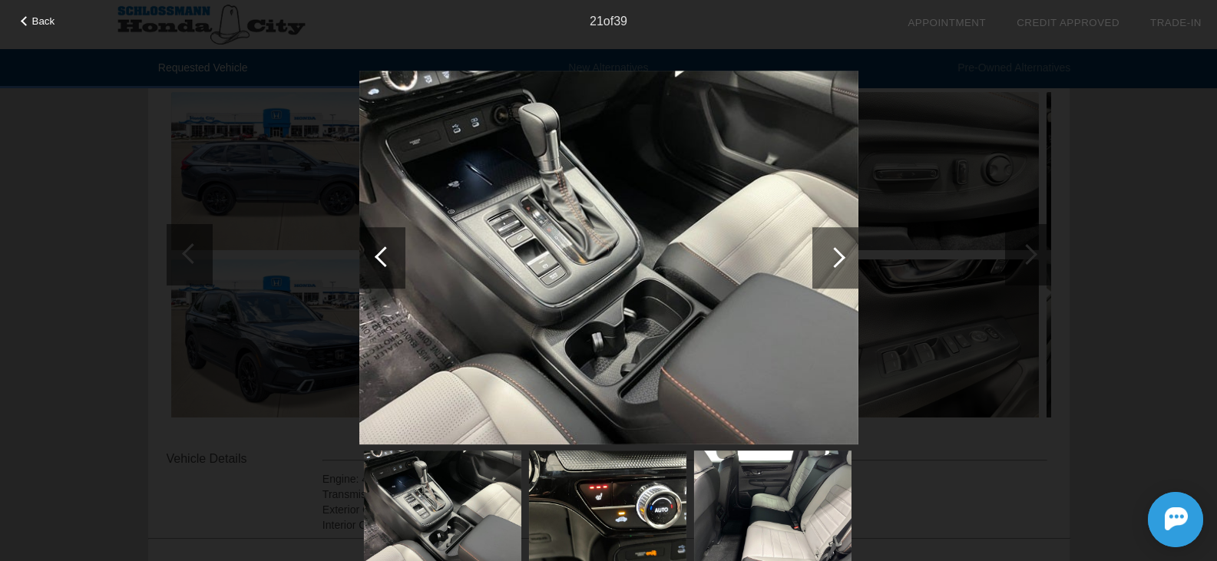
click at [840, 252] on div at bounding box center [835, 257] width 46 height 61
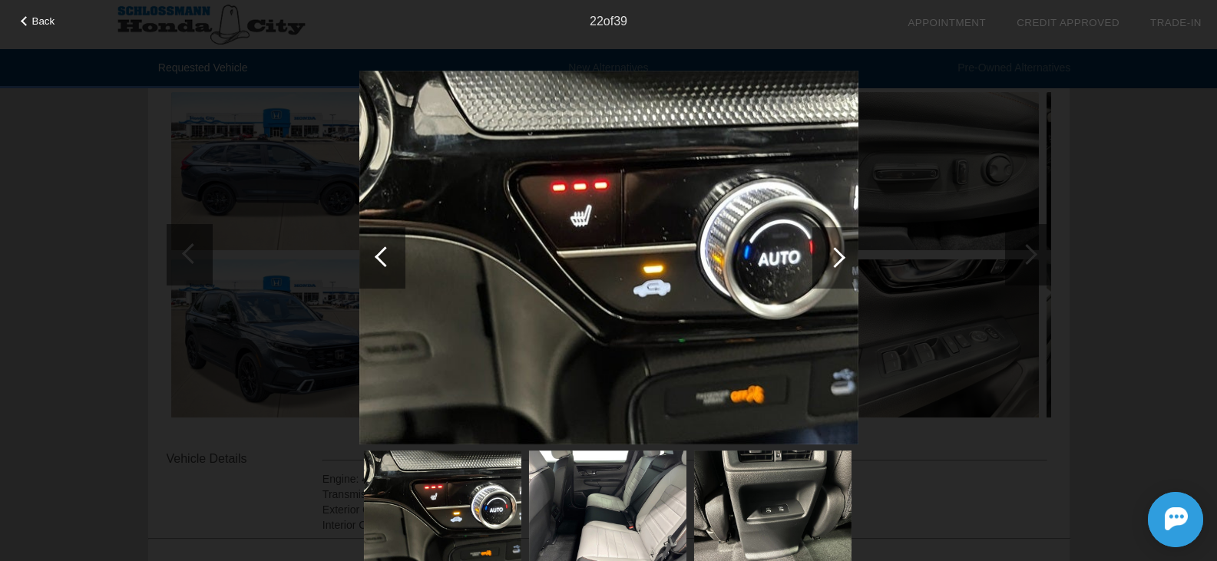
click at [840, 252] on div at bounding box center [835, 257] width 46 height 61
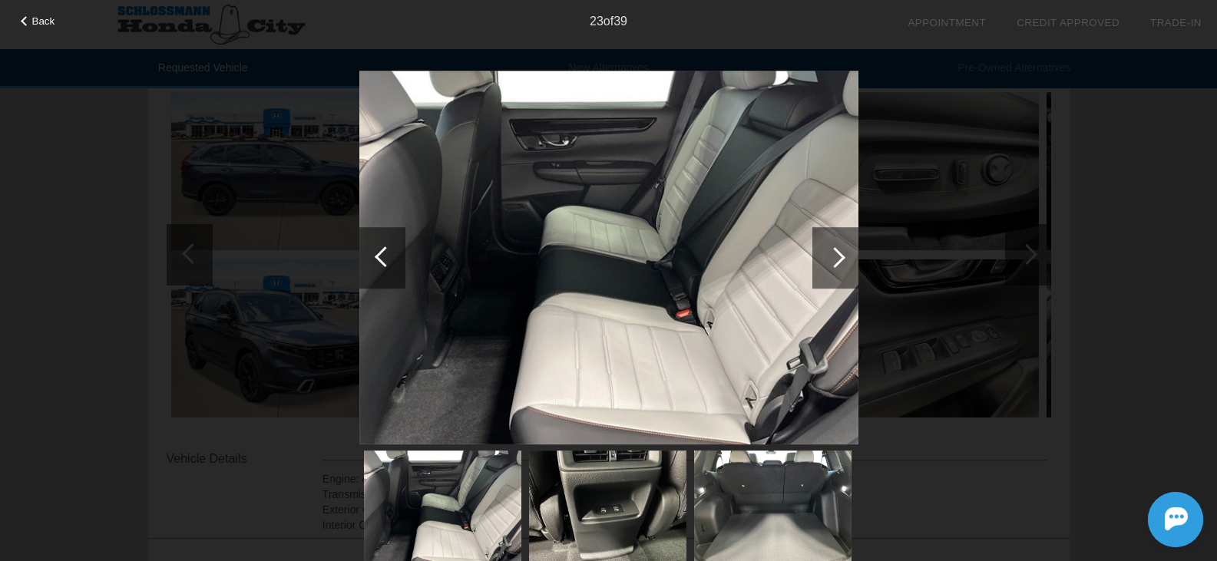
click at [840, 252] on div at bounding box center [835, 257] width 46 height 61
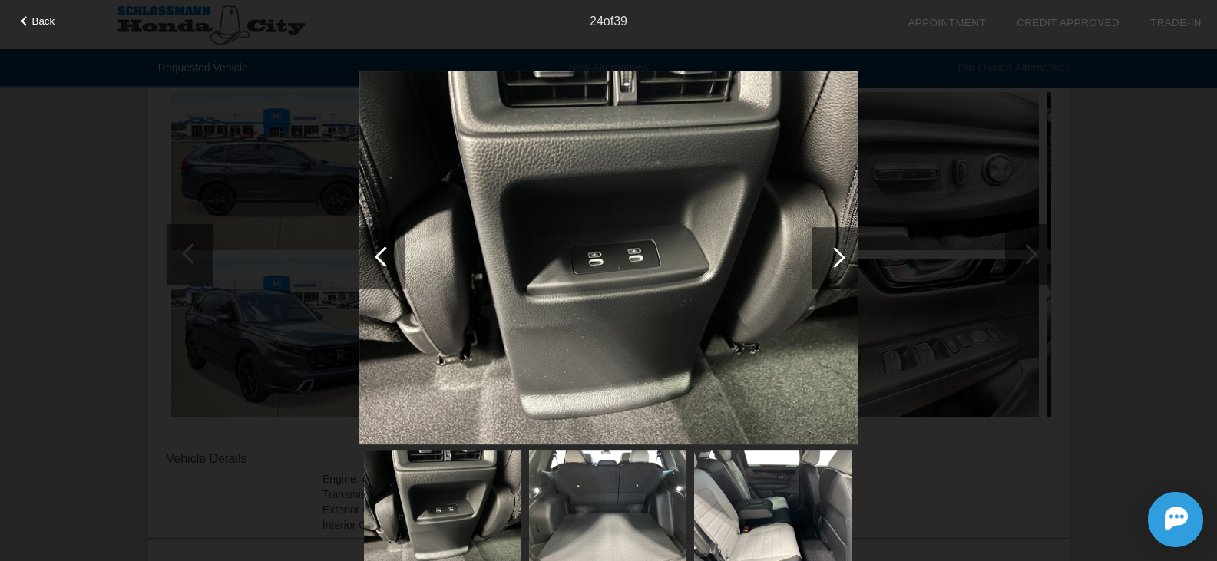
click at [840, 252] on div at bounding box center [835, 257] width 46 height 61
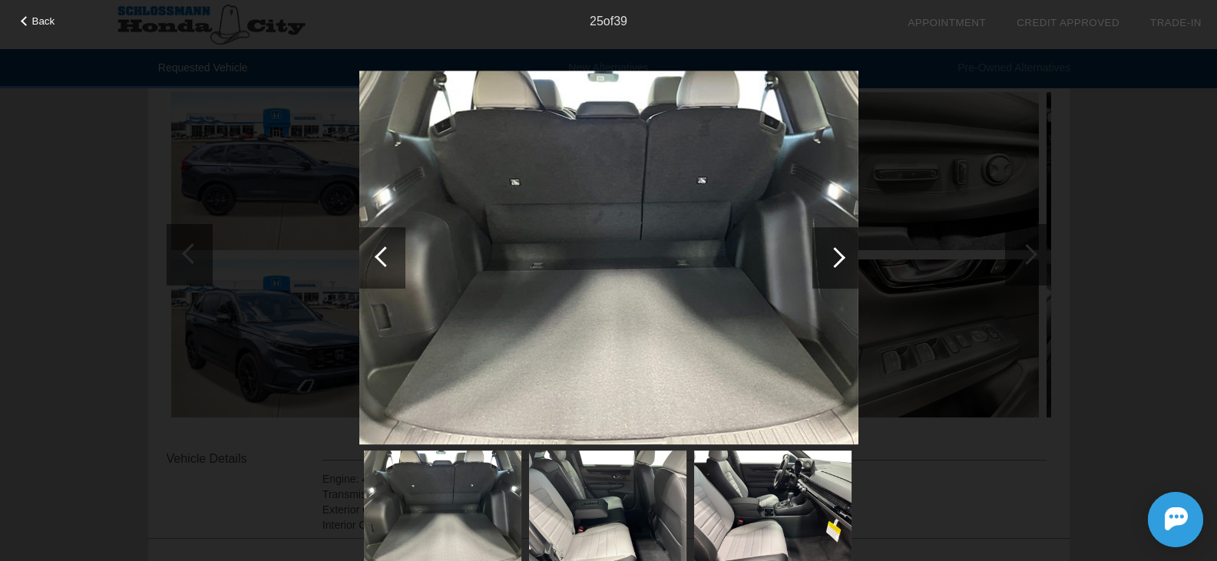
click at [841, 252] on div at bounding box center [835, 257] width 46 height 61
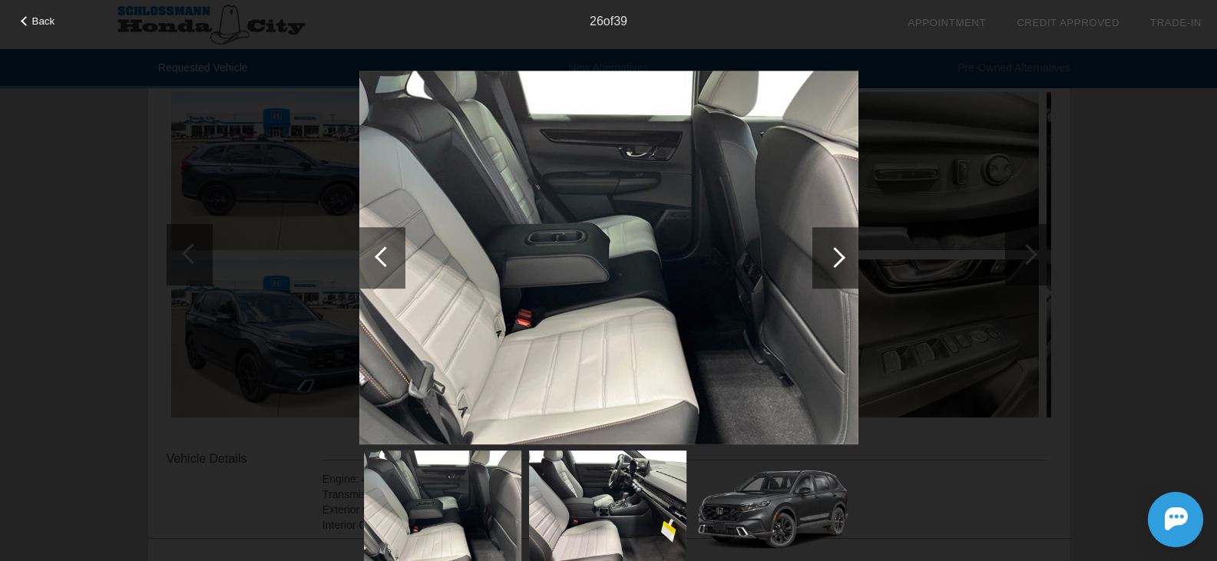
click at [841, 252] on div at bounding box center [835, 257] width 46 height 61
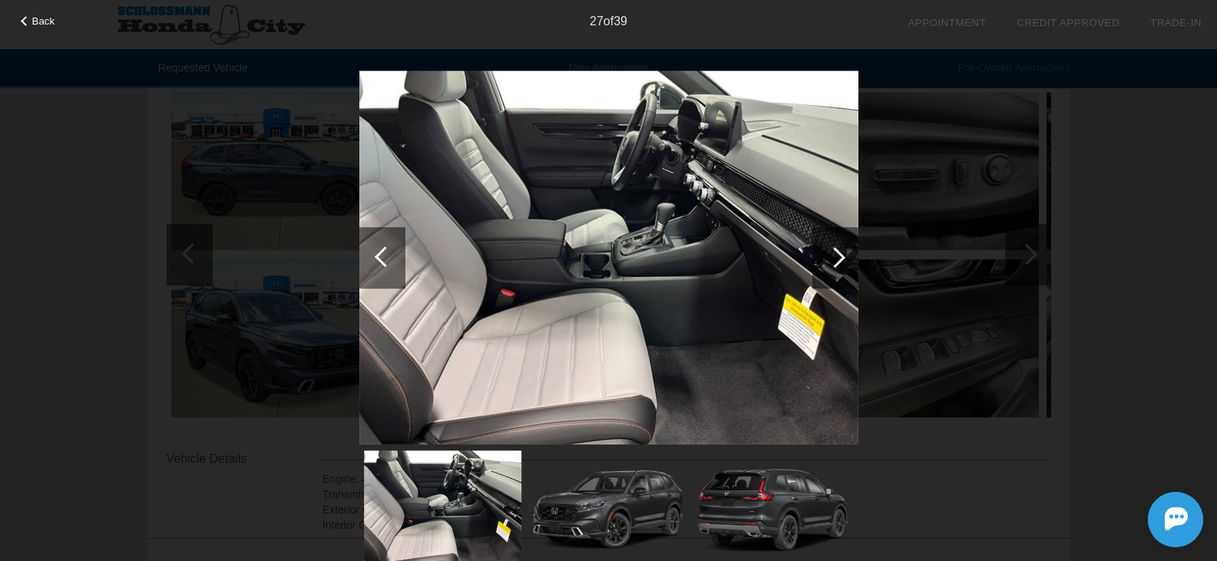
click at [841, 252] on div at bounding box center [835, 257] width 46 height 61
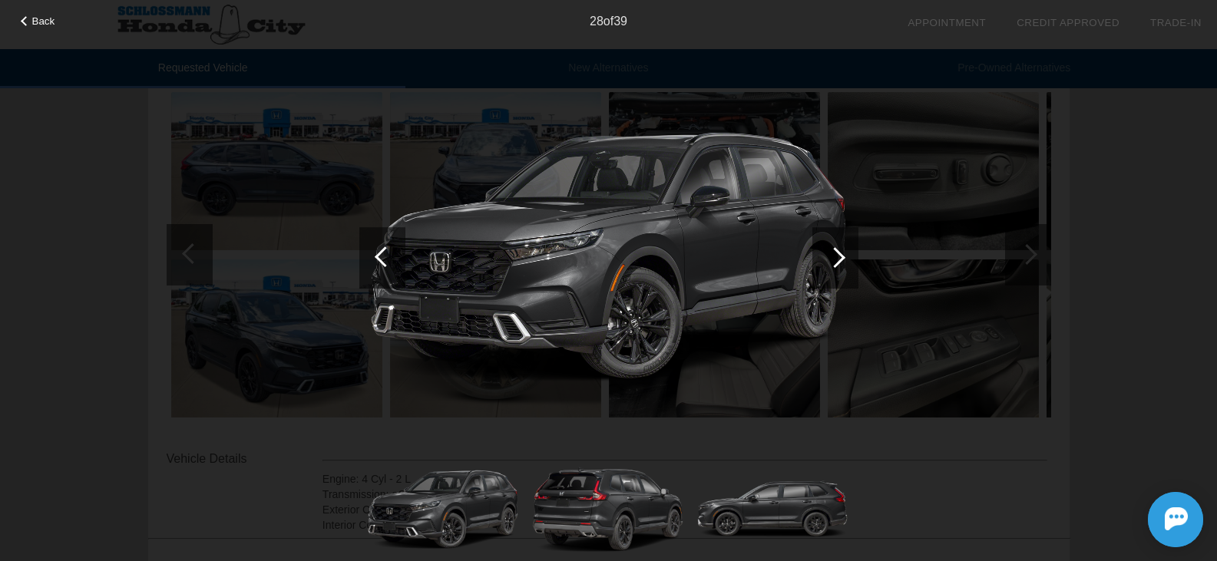
click at [841, 252] on div at bounding box center [835, 257] width 46 height 61
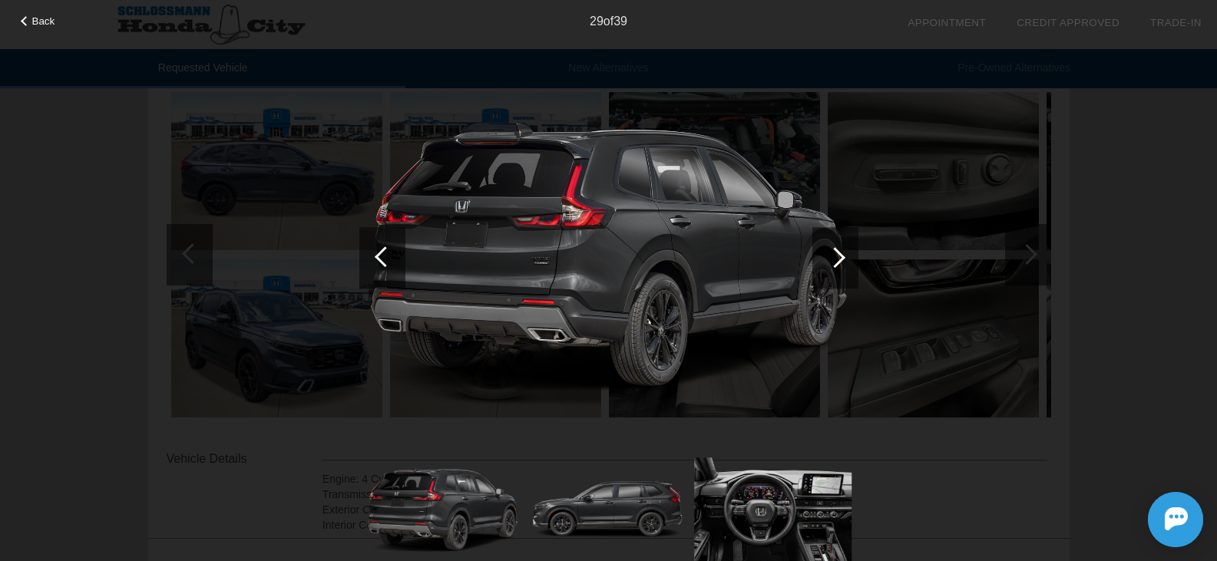
click at [841, 252] on div at bounding box center [835, 257] width 46 height 61
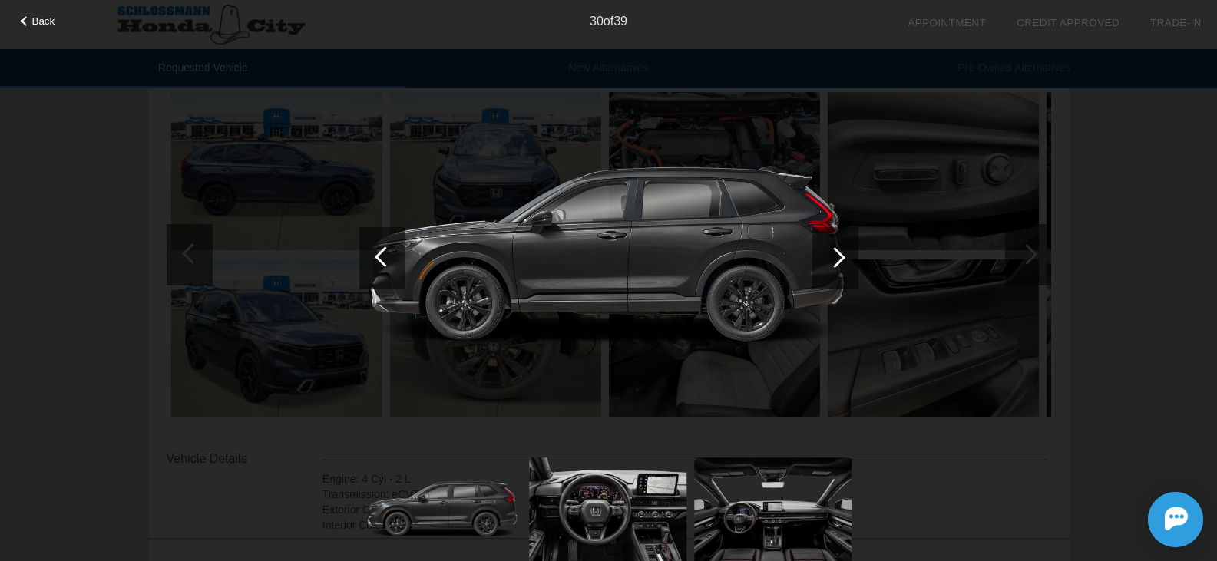
click at [841, 252] on div at bounding box center [835, 257] width 46 height 61
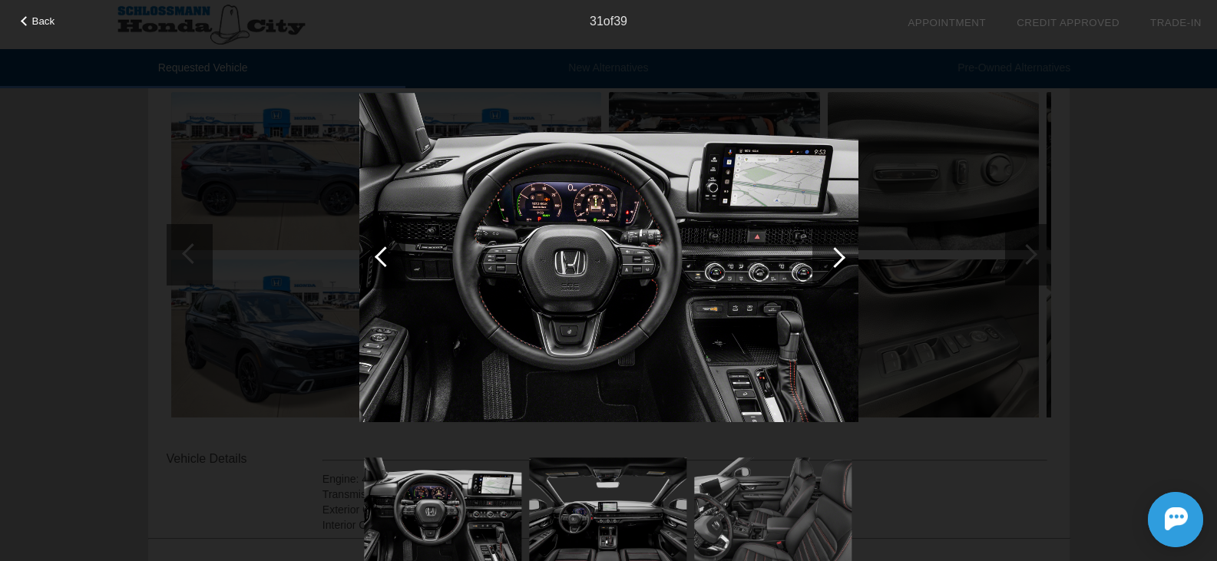
click at [841, 252] on div at bounding box center [835, 257] width 46 height 61
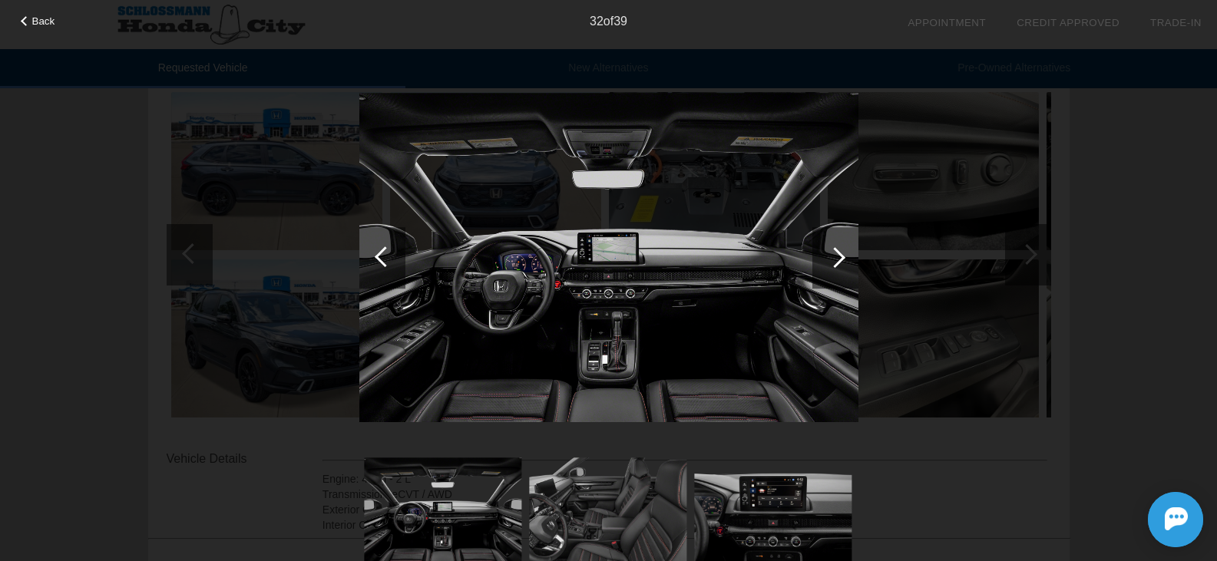
click at [841, 252] on div at bounding box center [835, 257] width 46 height 61
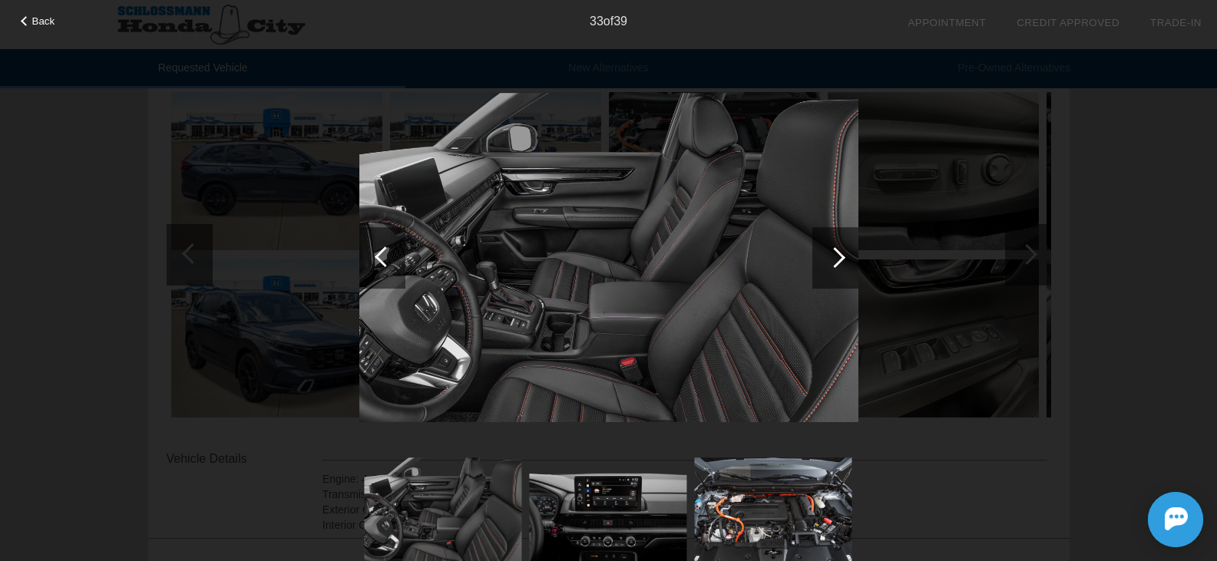
click at [841, 252] on div at bounding box center [835, 257] width 46 height 61
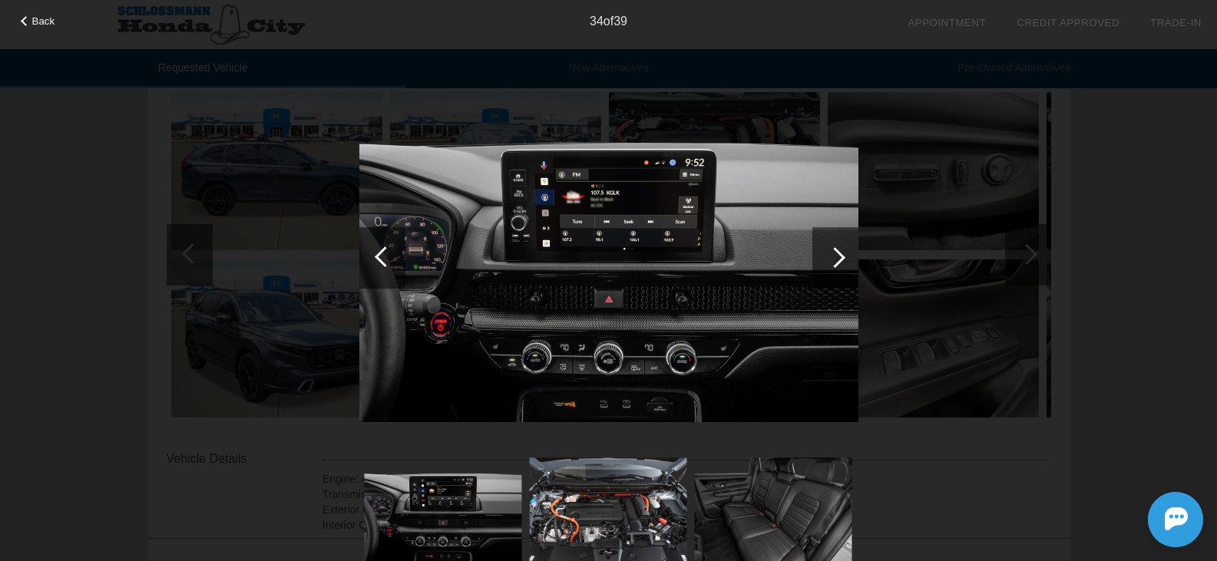
click at [841, 252] on div at bounding box center [835, 257] width 46 height 61
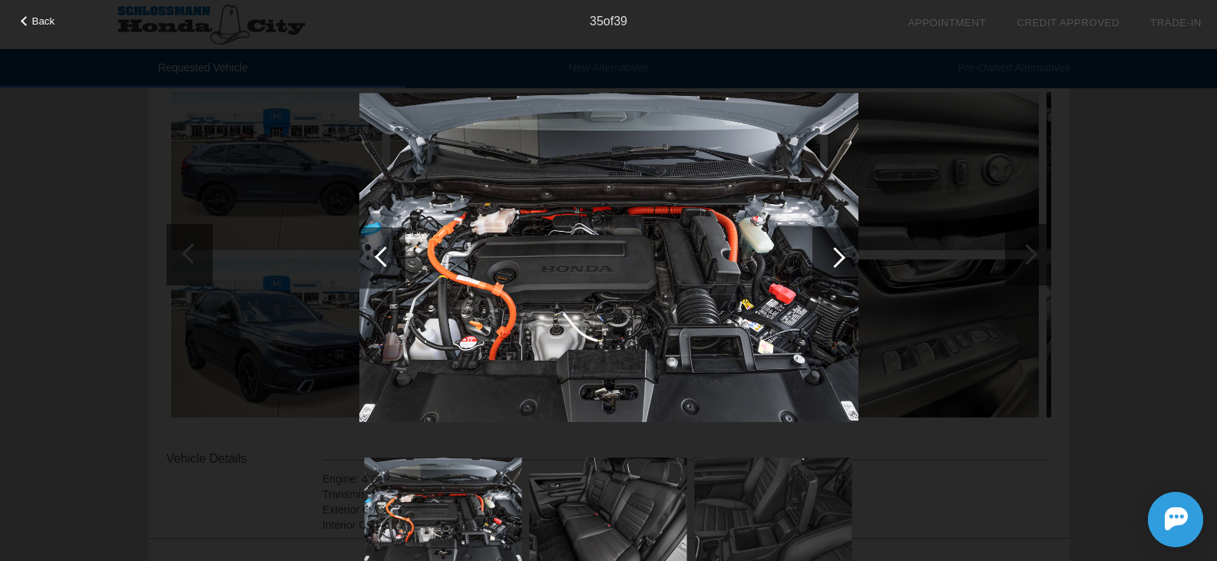
click at [841, 252] on div at bounding box center [835, 257] width 46 height 61
